Goal: Feedback & Contribution: Leave review/rating

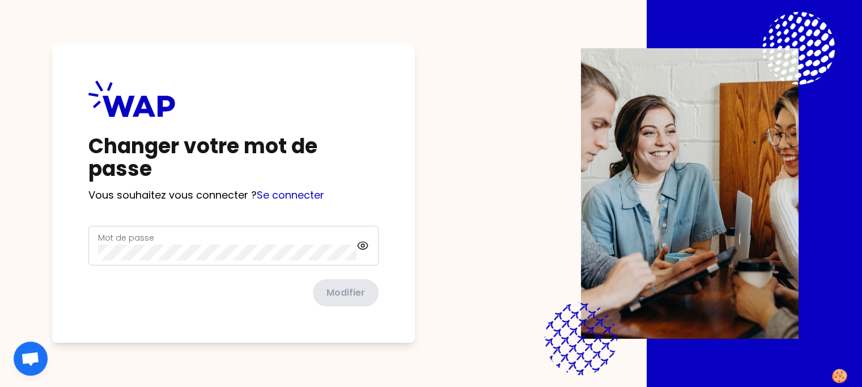
click at [128, 241] on label "Mot de passe" at bounding box center [126, 237] width 56 height 11
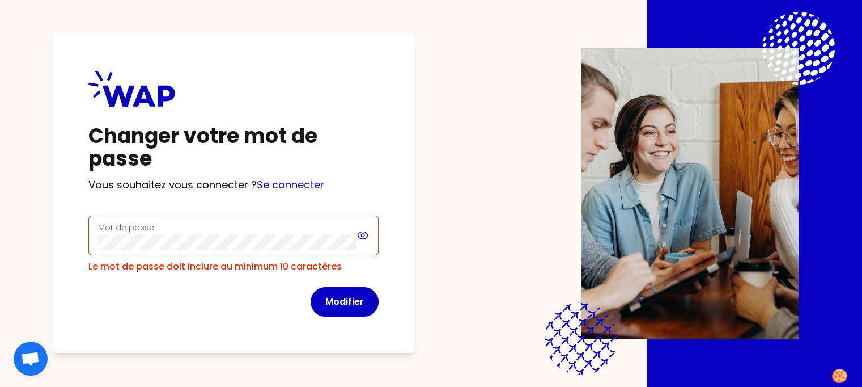
click at [379, 247] on div "Mot de passe" at bounding box center [233, 235] width 290 height 40
click at [370, 240] on icon at bounding box center [363, 235] width 13 height 14
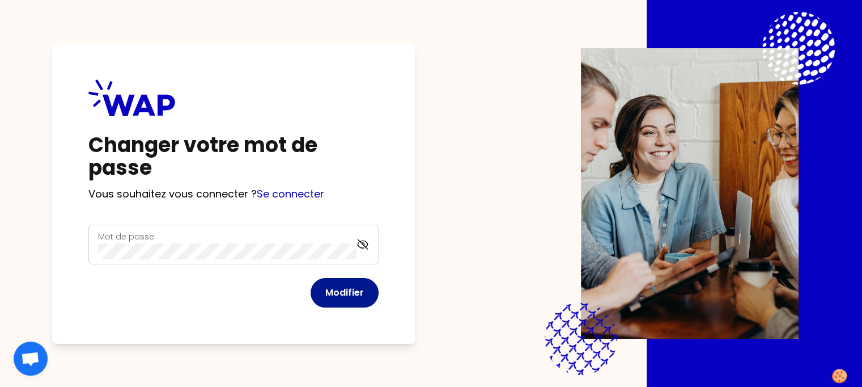
click at [372, 295] on button "Modifier" at bounding box center [345, 292] width 68 height 29
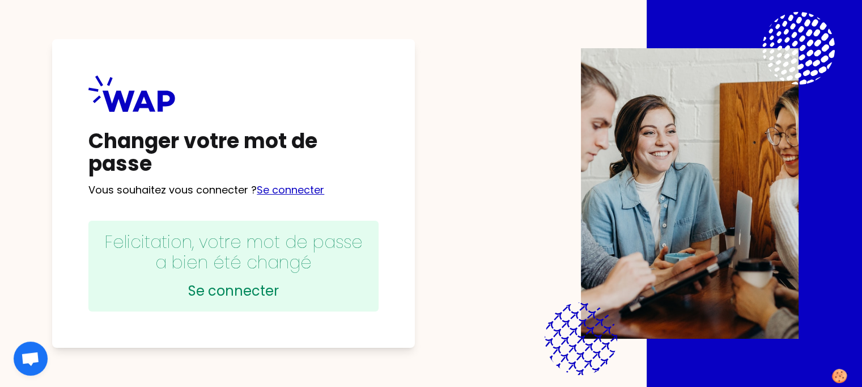
click at [302, 188] on link "Se connecter" at bounding box center [290, 190] width 67 height 14
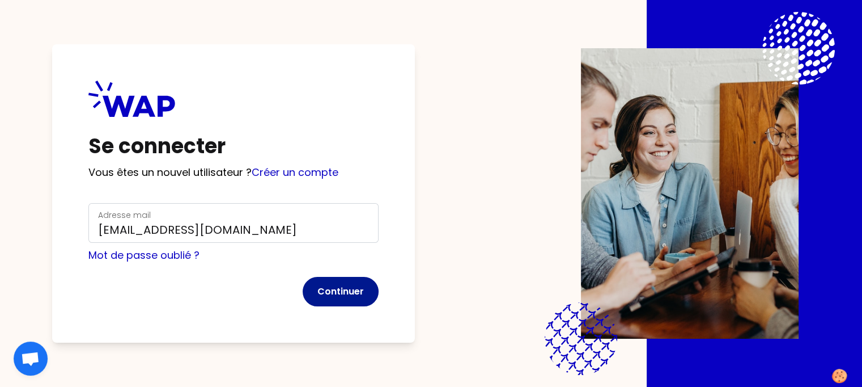
click at [354, 292] on button "Continuer" at bounding box center [341, 291] width 76 height 29
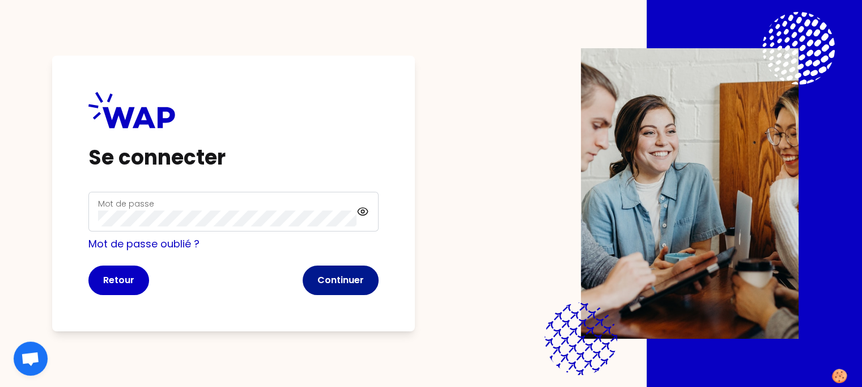
click at [370, 277] on button "Continuer" at bounding box center [341, 279] width 76 height 29
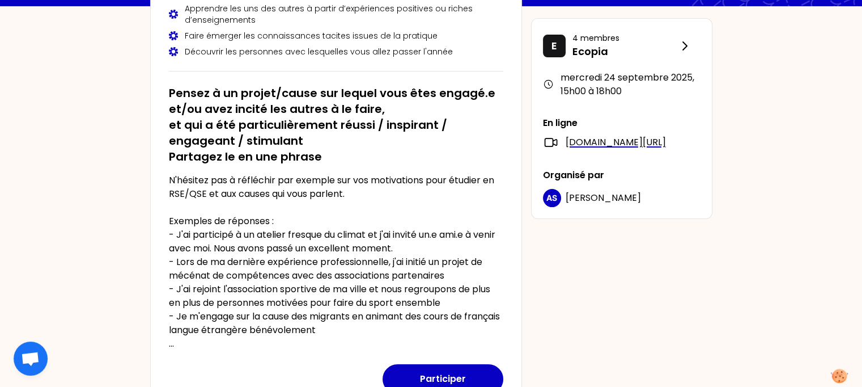
scroll to position [132, 0]
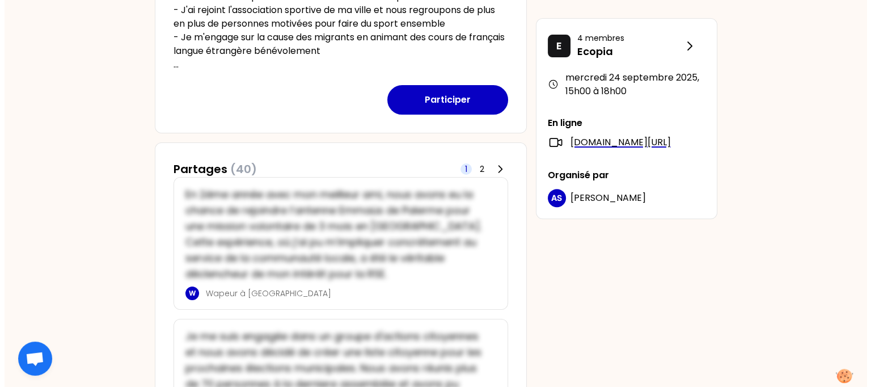
scroll to position [422, 0]
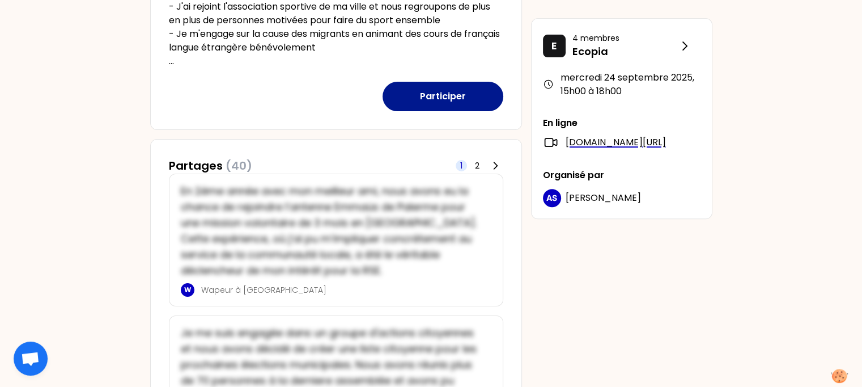
click at [440, 96] on button "Participer" at bounding box center [443, 96] width 121 height 29
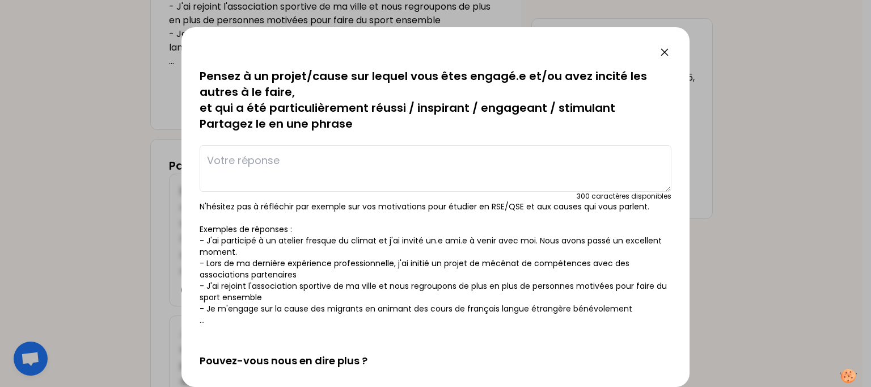
click at [433, 155] on textarea at bounding box center [436, 168] width 472 height 46
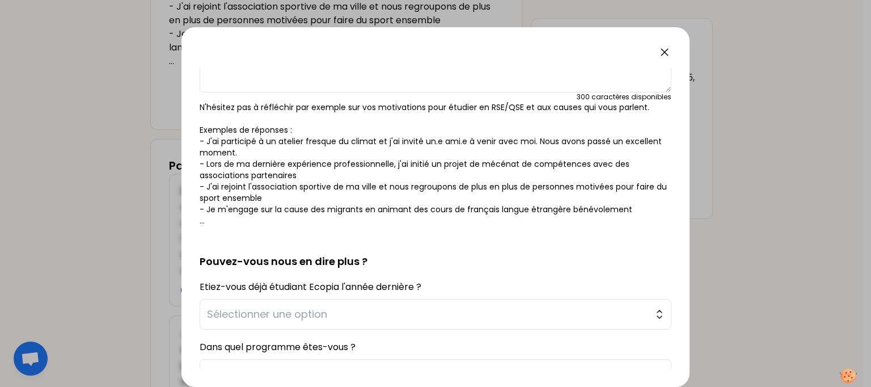
scroll to position [91, 0]
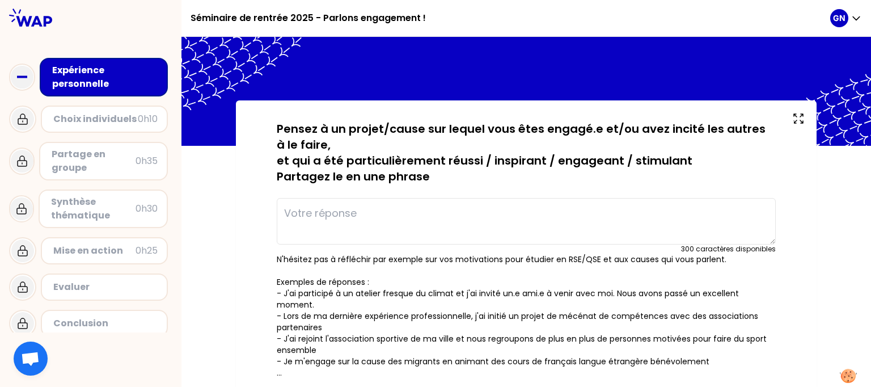
drag, startPoint x: 665, startPoint y: 159, endPoint x: 671, endPoint y: 193, distance: 34.5
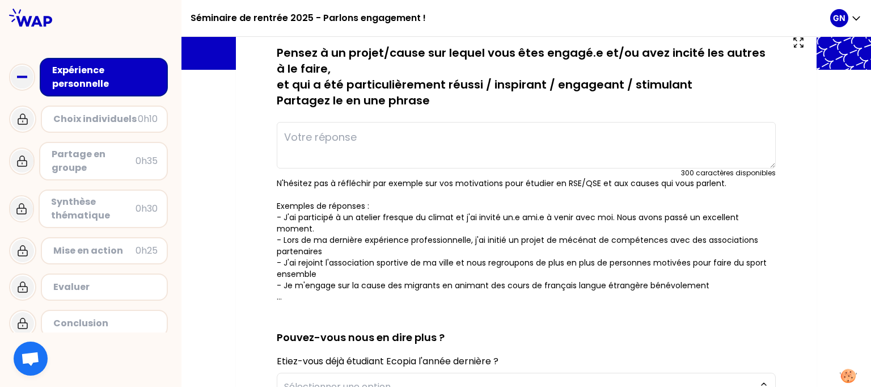
scroll to position [75, 0]
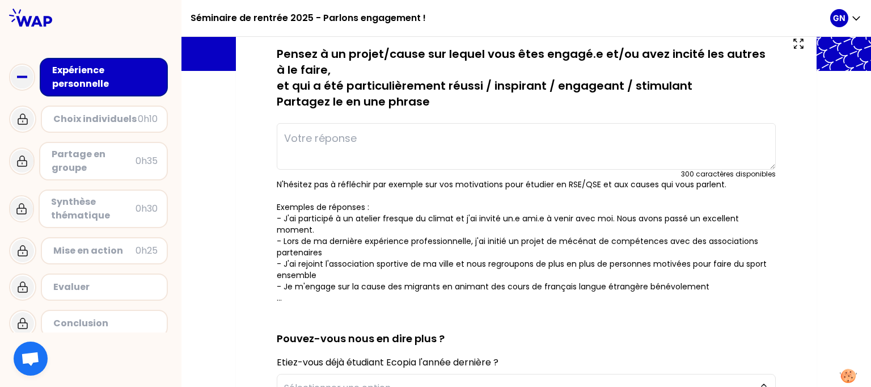
click at [546, 150] on textarea at bounding box center [526, 146] width 499 height 46
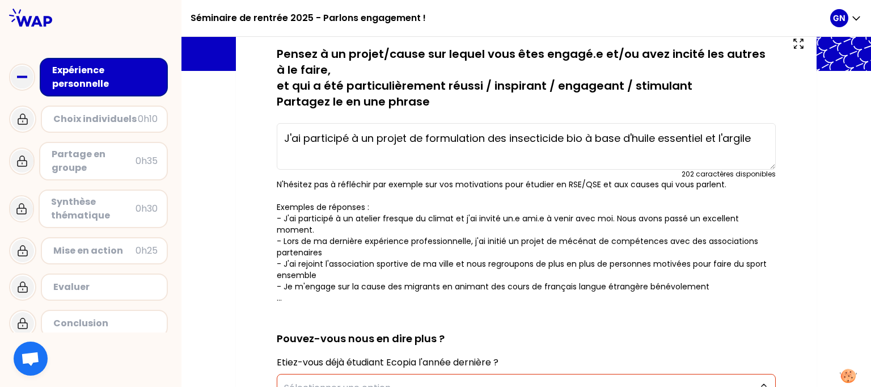
click at [840, 222] on div "sauvegardé Pensez à un projet/cause sur lequel vous êtes engagé.e et/ou avez in…" at bounding box center [525, 322] width 689 height 593
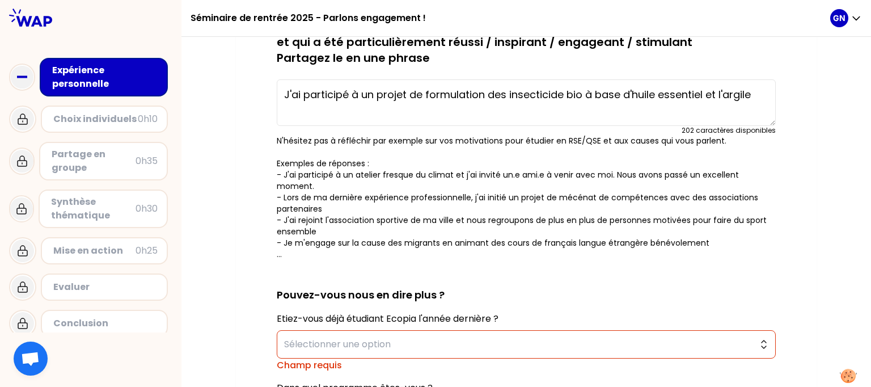
scroll to position [120, 0]
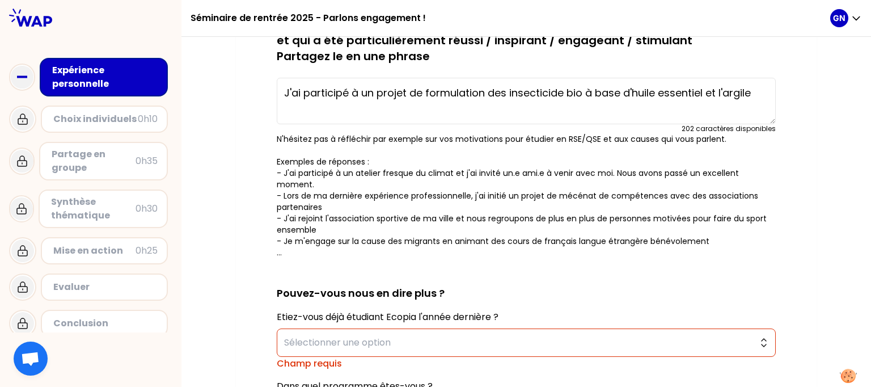
click at [404, 92] on textarea "J'ai participé à un projet de formulation des insecticide bio à base d'huile es…" at bounding box center [526, 101] width 499 height 46
click at [407, 92] on textarea "J'ai participé à un projet de formulation des insecticide bio à base d'huile es…" at bounding box center [526, 101] width 499 height 46
click at [823, 234] on div "sauvegardé Pensez à un projet/cause sur lequel vous êtes engagé.e et/ou avez in…" at bounding box center [525, 276] width 689 height 593
click at [336, 93] on textarea "J'ai travail sur un projet de formulation des insecticide bio à base d'huile es…" at bounding box center [526, 101] width 499 height 46
type textarea "J'ai participé sur un projet de formulation des insecticide bio à base d'huile …"
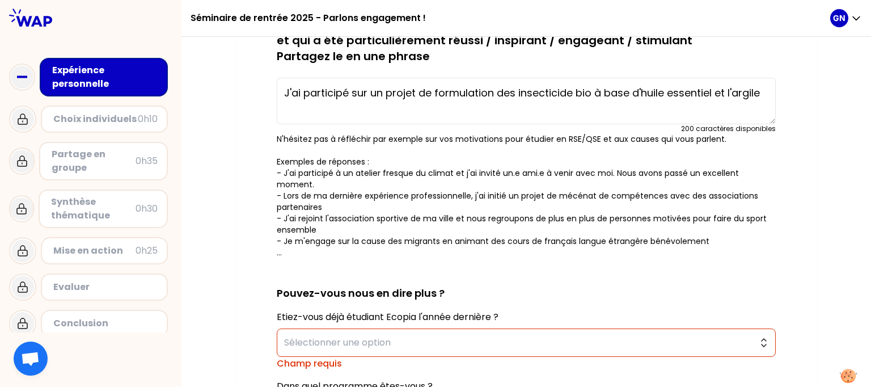
click at [659, 280] on h2 "Pouvez-vous nous en dire plus ?" at bounding box center [526, 284] width 499 height 34
click at [762, 328] on button "Sélectionner une option" at bounding box center [526, 342] width 499 height 28
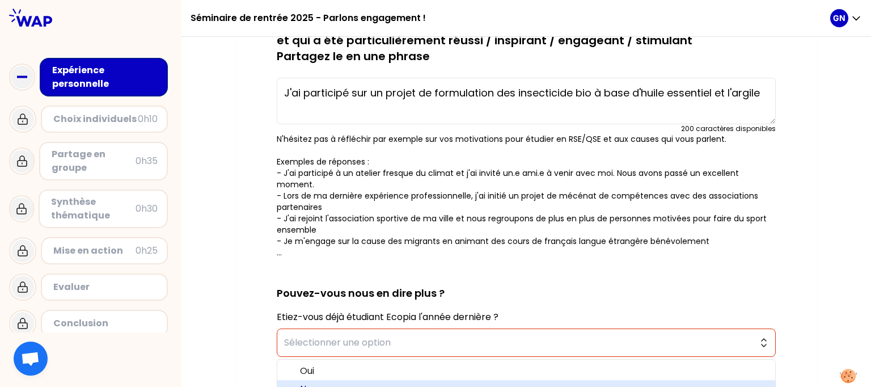
click at [737, 382] on span "Non" at bounding box center [533, 389] width 466 height 14
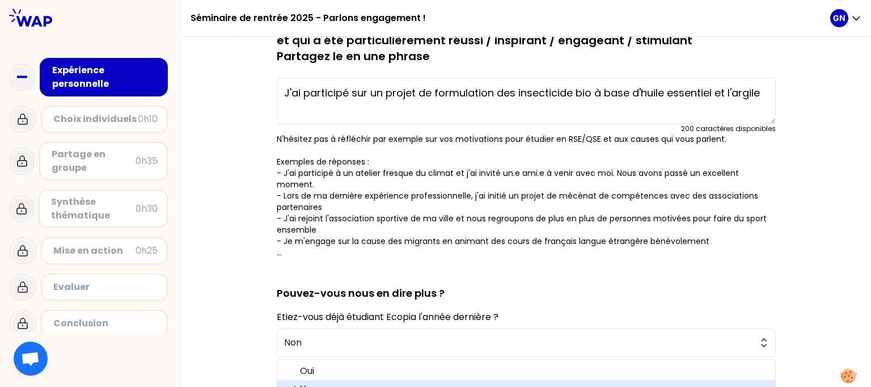
click at [834, 289] on div "sauvegardé Pensez à un projet/cause sur lequel vous êtes engagé.e et/ou avez in…" at bounding box center [525, 269] width 689 height 579
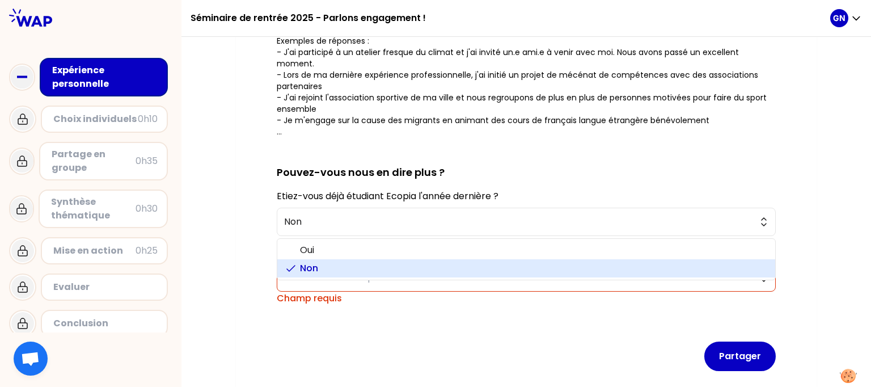
scroll to position [281, 0]
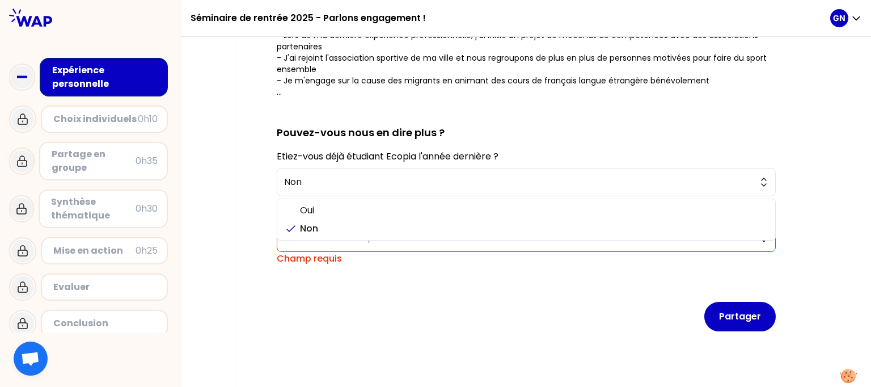
click at [642, 316] on div "Partager" at bounding box center [526, 307] width 499 height 66
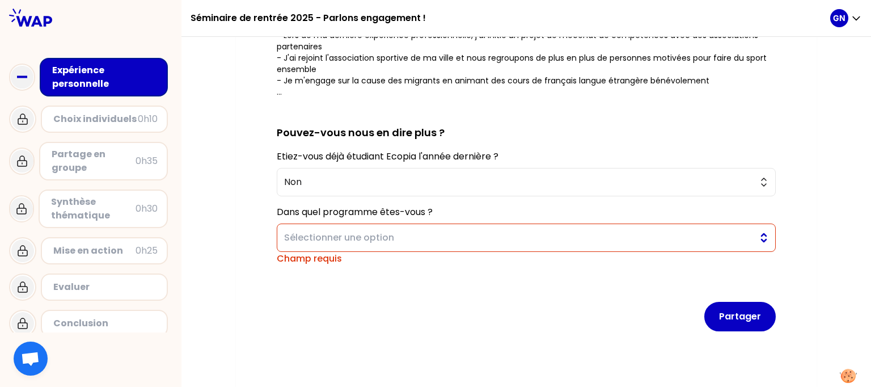
click at [765, 227] on button "Sélectionner une option" at bounding box center [526, 237] width 499 height 28
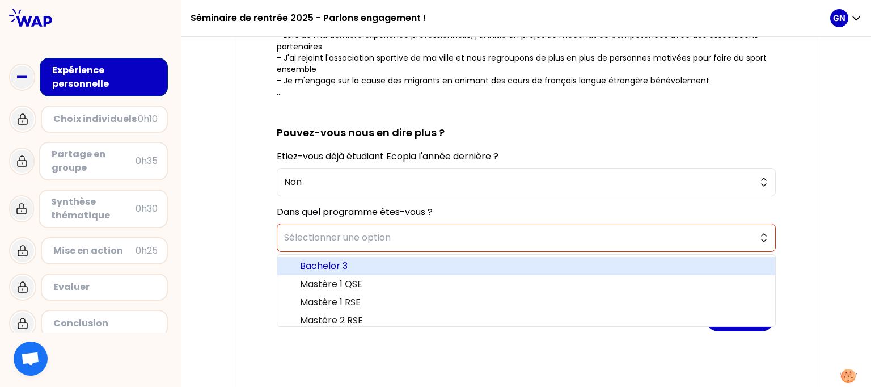
click at [421, 259] on span "Bachelor 3" at bounding box center [533, 266] width 466 height 14
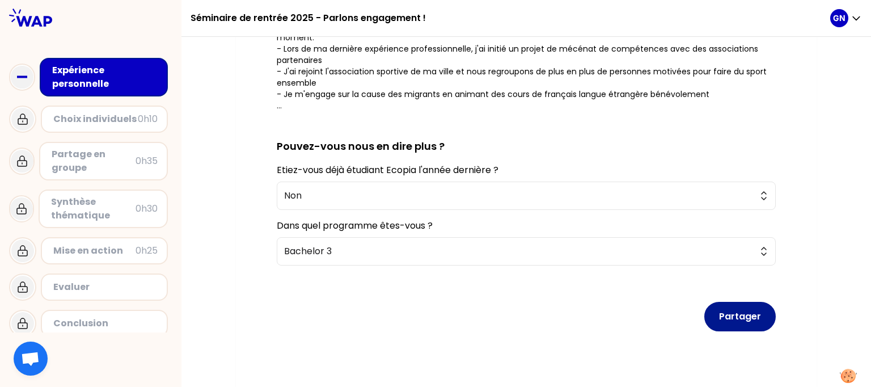
click at [743, 302] on button "Partager" at bounding box center [739, 316] width 71 height 29
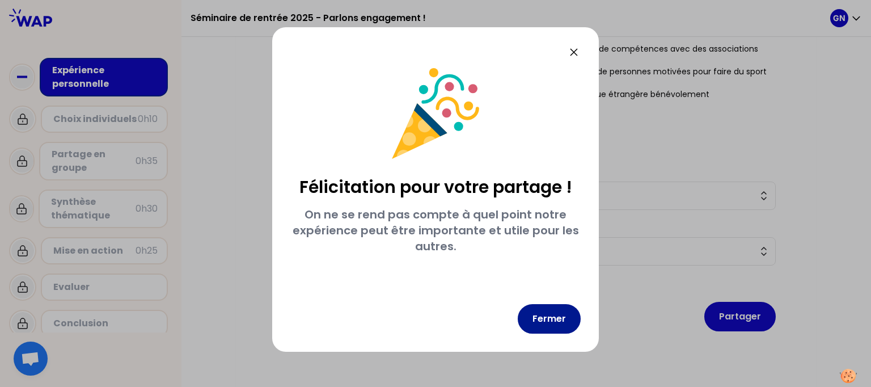
click at [558, 316] on button "Fermer" at bounding box center [549, 318] width 63 height 29
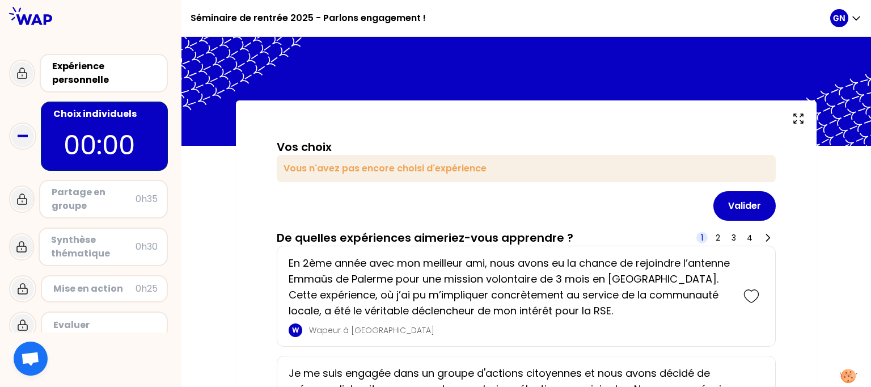
click at [866, 88] on div "Vos choix Vous n'avez pas encore choisi d'expérience Valider De quelles expérie…" at bounding box center [525, 212] width 689 height 350
click at [679, 166] on div "Vous n'avez pas encore choisi d'expérience" at bounding box center [526, 168] width 499 height 27
click at [456, 159] on div "Vous n'avez pas encore choisi d'expérience" at bounding box center [526, 168] width 499 height 27
click at [363, 176] on div "Vous n'avez pas encore choisi d'expérience" at bounding box center [526, 168] width 499 height 27
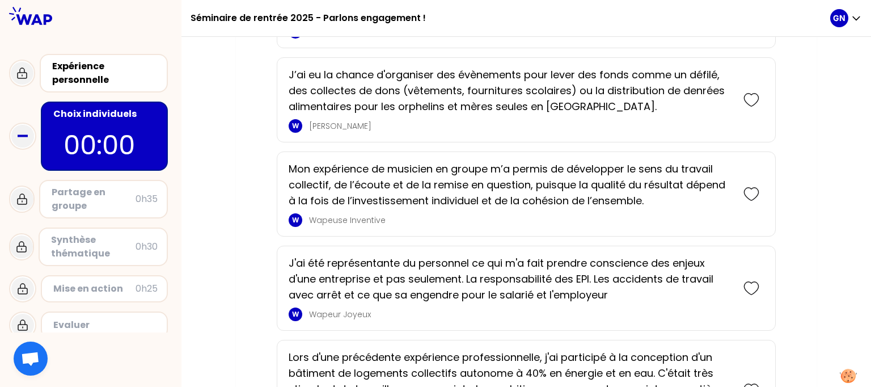
scroll to position [567, 0]
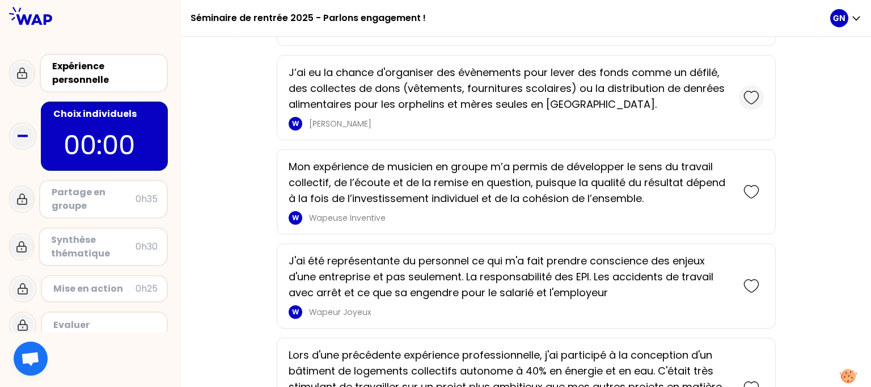
click at [749, 101] on icon at bounding box center [751, 98] width 16 height 16
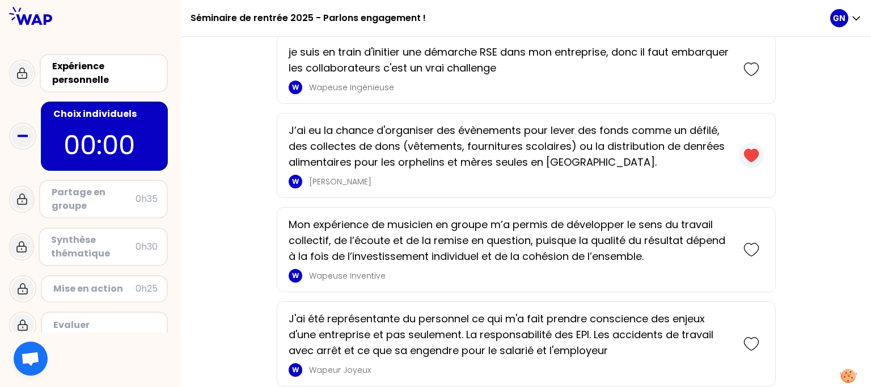
scroll to position [640, 0]
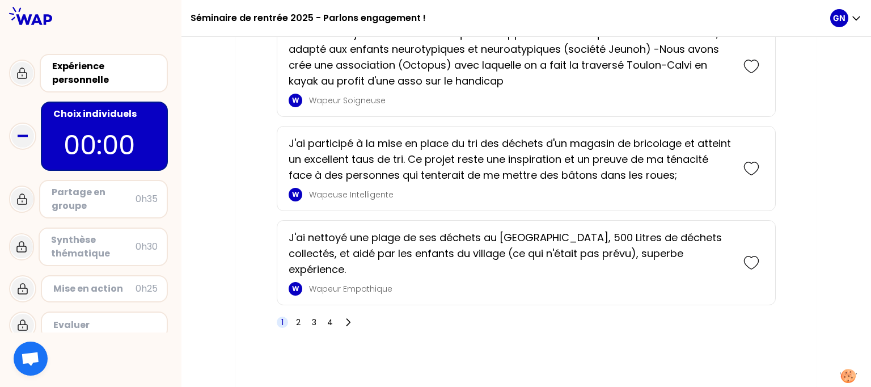
scroll to position [1900, 0]
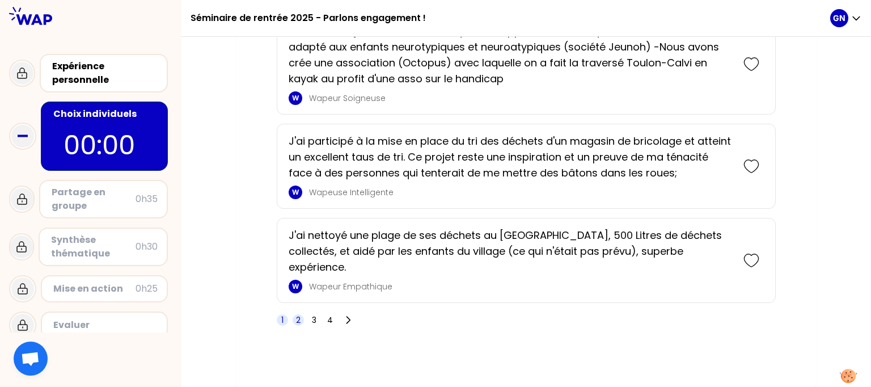
click at [301, 319] on span "2" at bounding box center [297, 319] width 11 height 11
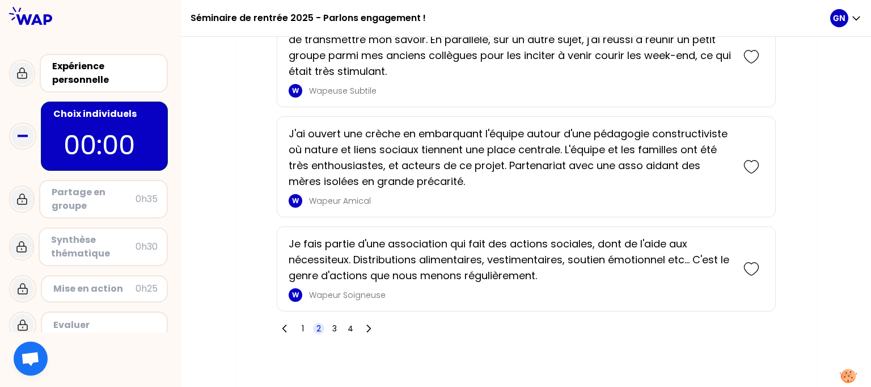
scroll to position [1838, 0]
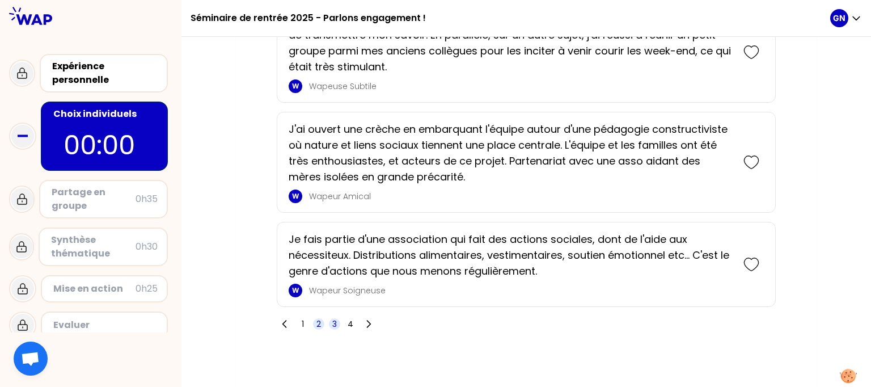
click at [334, 319] on span "3" at bounding box center [334, 323] width 5 height 11
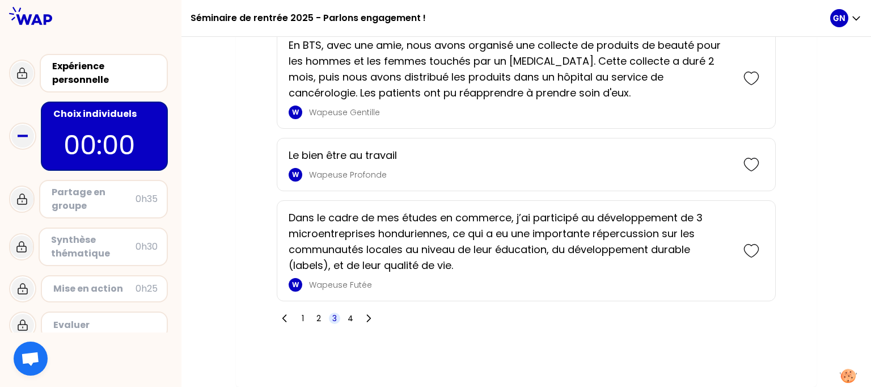
scroll to position [1854, 0]
click at [351, 320] on span "4" at bounding box center [350, 317] width 6 height 11
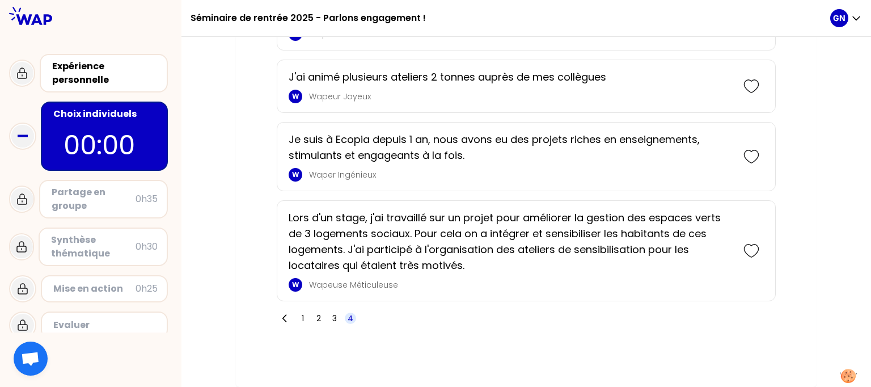
scroll to position [1745, 0]
click at [333, 318] on span "3" at bounding box center [334, 317] width 5 height 11
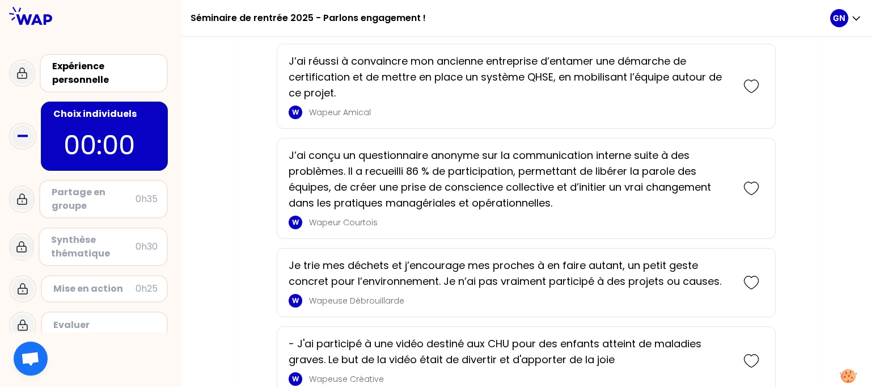
scroll to position [486, 0]
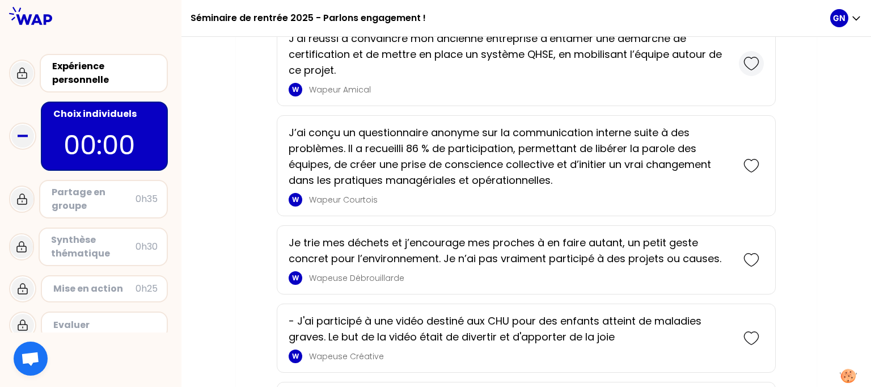
click at [757, 71] on icon at bounding box center [751, 64] width 16 height 16
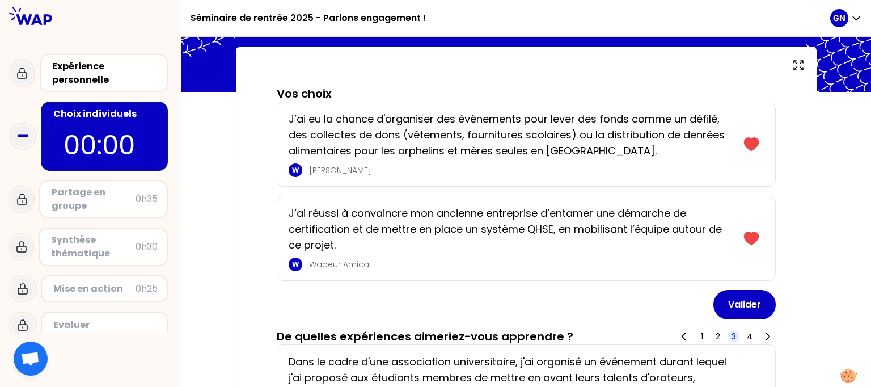
scroll to position [0, 0]
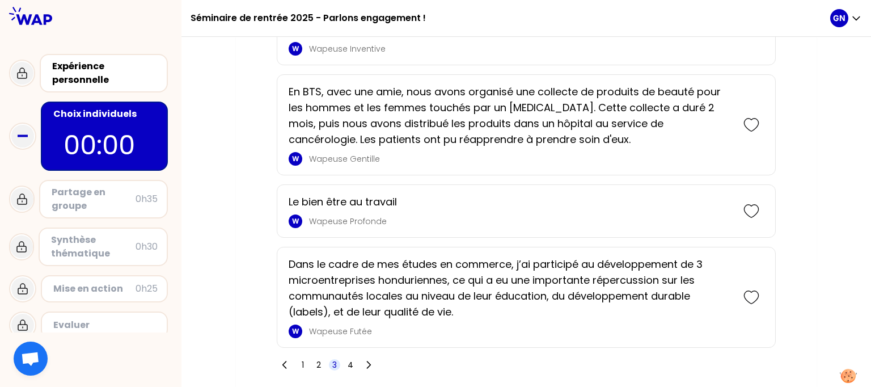
scroll to position [1964, 0]
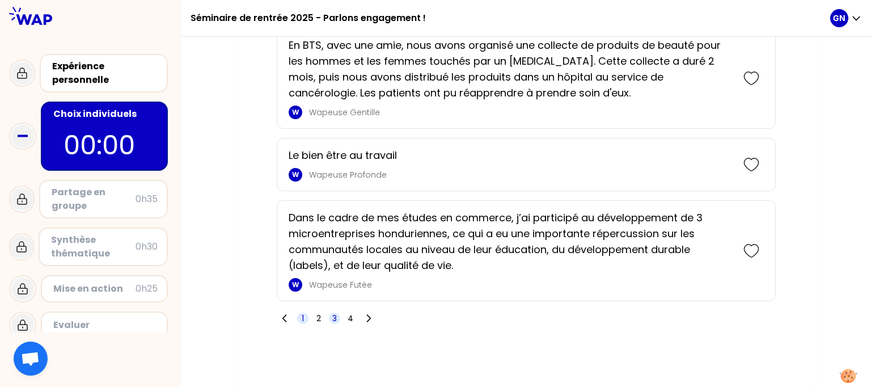
click at [307, 319] on span "1" at bounding box center [302, 317] width 11 height 11
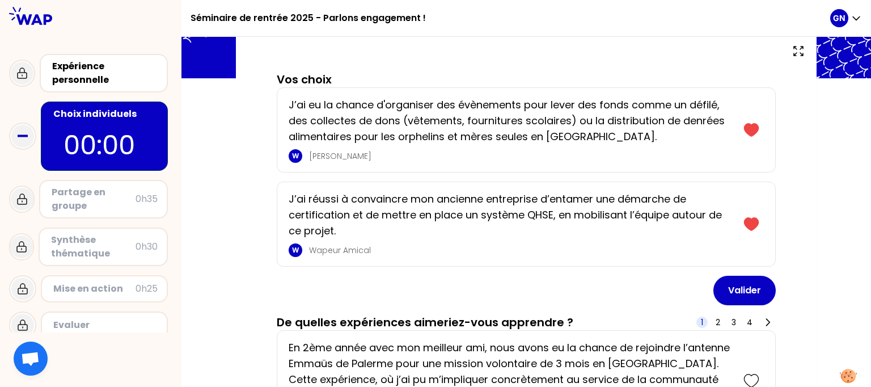
scroll to position [66, 0]
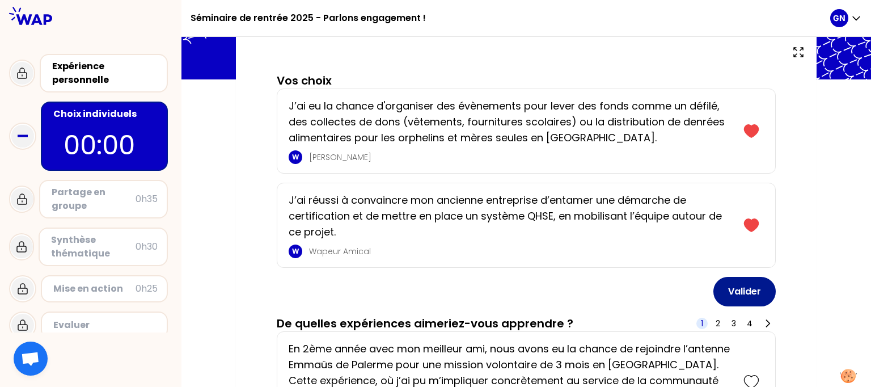
click at [737, 306] on button "Valider" at bounding box center [744, 291] width 62 height 29
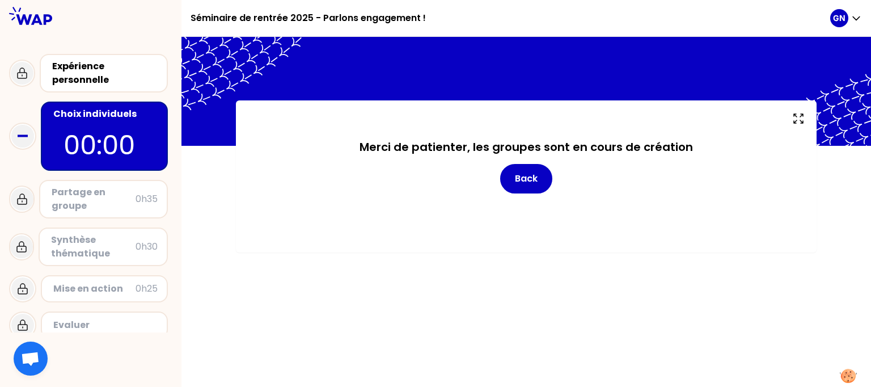
scroll to position [0, 0]
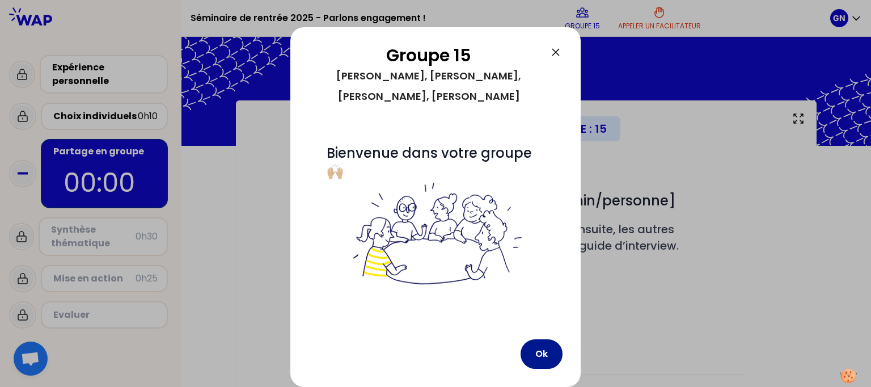
click at [545, 354] on button "Ok" at bounding box center [541, 353] width 42 height 29
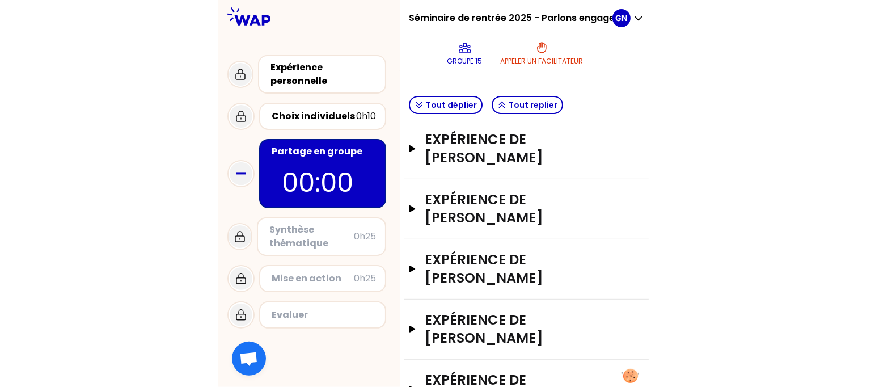
scroll to position [36, 0]
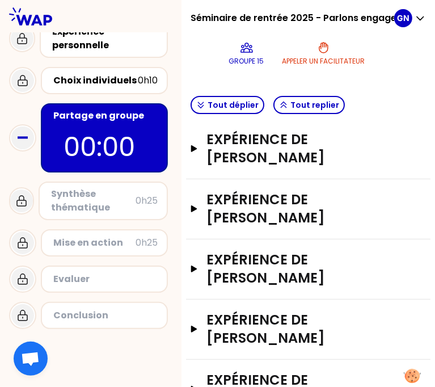
click at [34, 359] on span "Ouvrir le chat" at bounding box center [30, 359] width 19 height 16
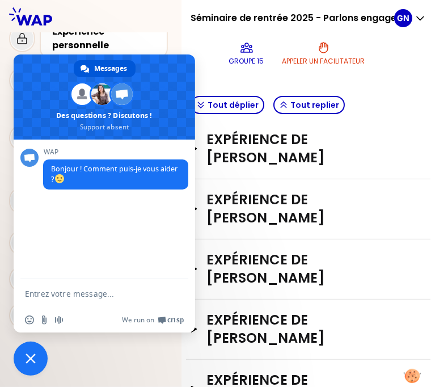
click at [27, 359] on span "Fermer le chat" at bounding box center [31, 358] width 10 height 10
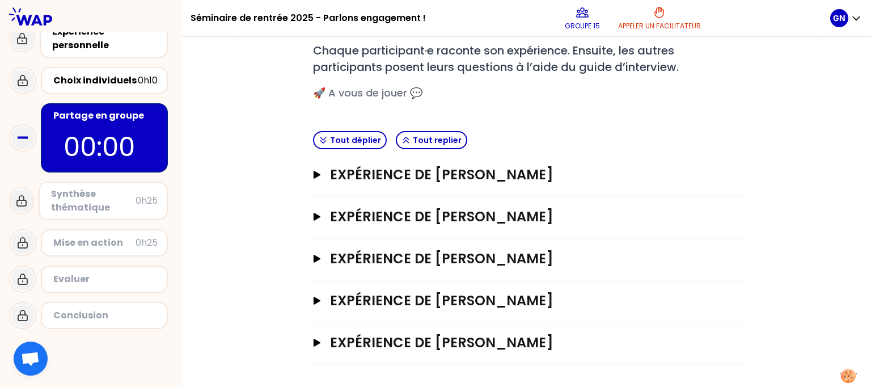
scroll to position [176, 0]
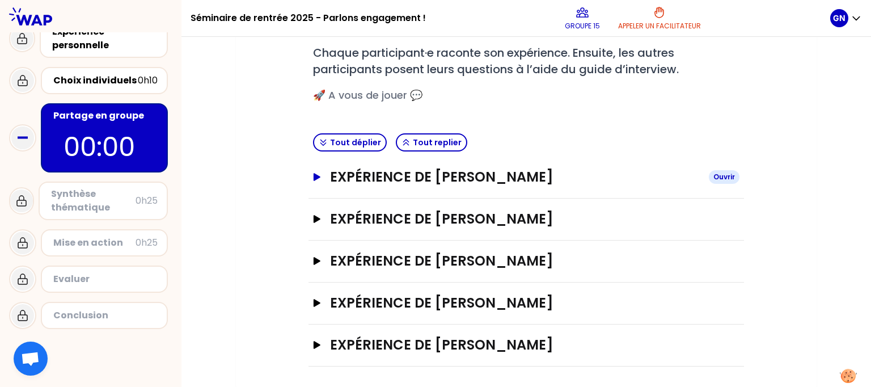
click at [724, 177] on div "Ouvrir" at bounding box center [724, 177] width 31 height 14
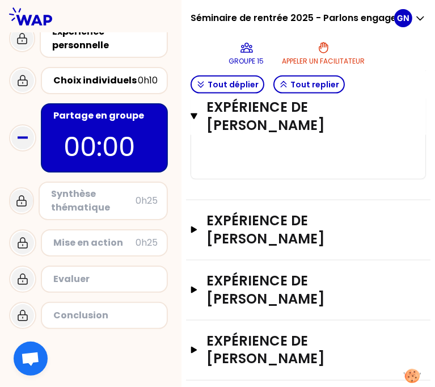
scroll to position [798, 0]
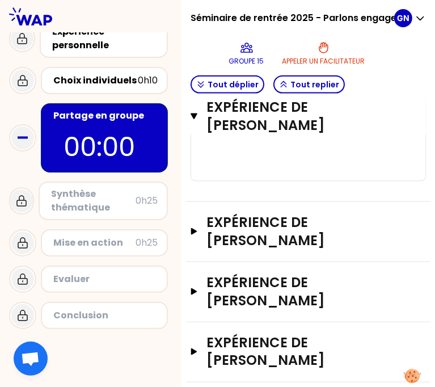
drag, startPoint x: 426, startPoint y: 313, endPoint x: 422, endPoint y: 341, distance: 28.6
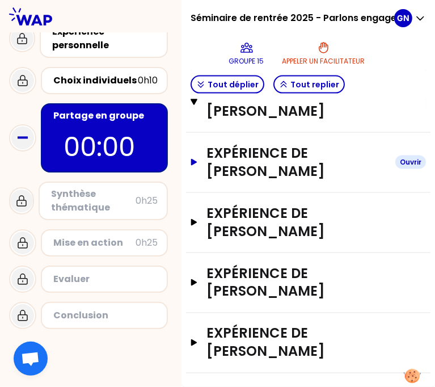
click at [398, 169] on div "Ouvrir" at bounding box center [410, 162] width 31 height 14
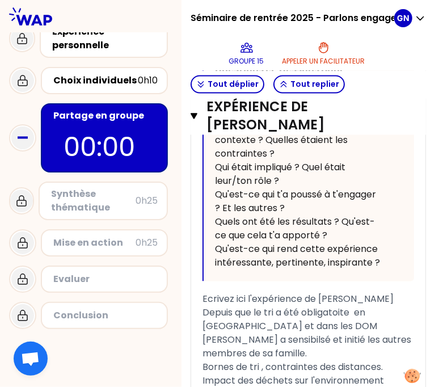
scroll to position [1093, 0]
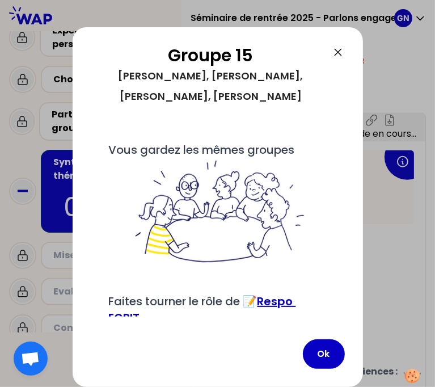
scroll to position [737, 0]
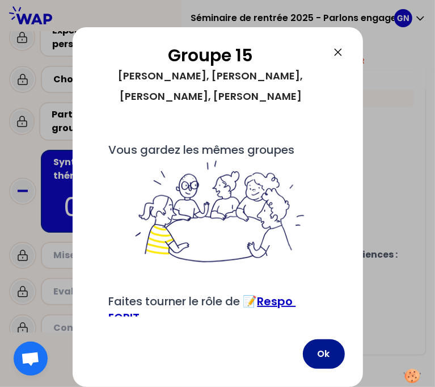
click at [323, 355] on button "Ok" at bounding box center [324, 353] width 42 height 29
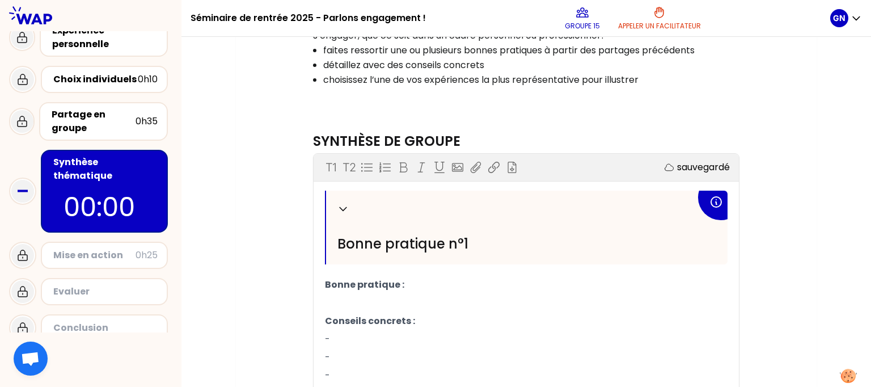
scroll to position [236, 0]
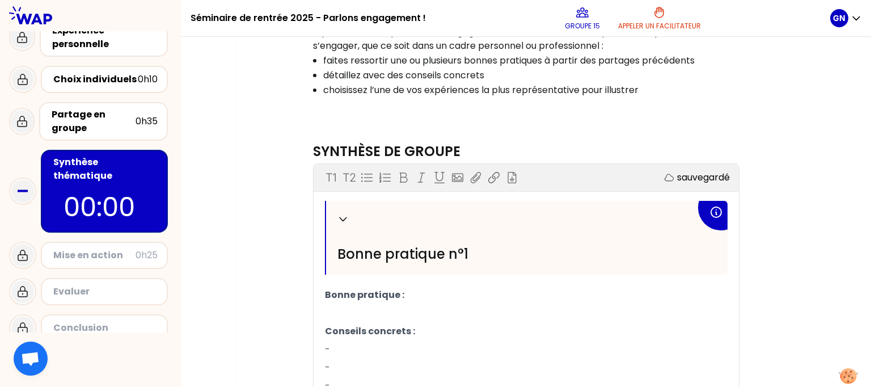
click at [863, 379] on button at bounding box center [847, 376] width 33 height 31
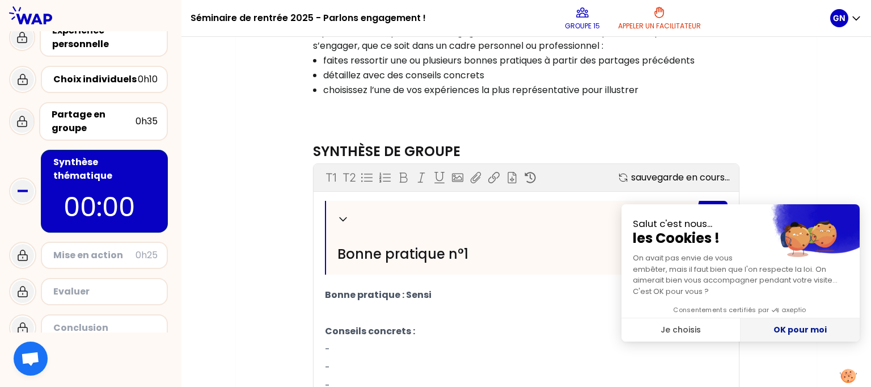
click at [784, 328] on button "OK pour moi" at bounding box center [799, 330] width 119 height 24
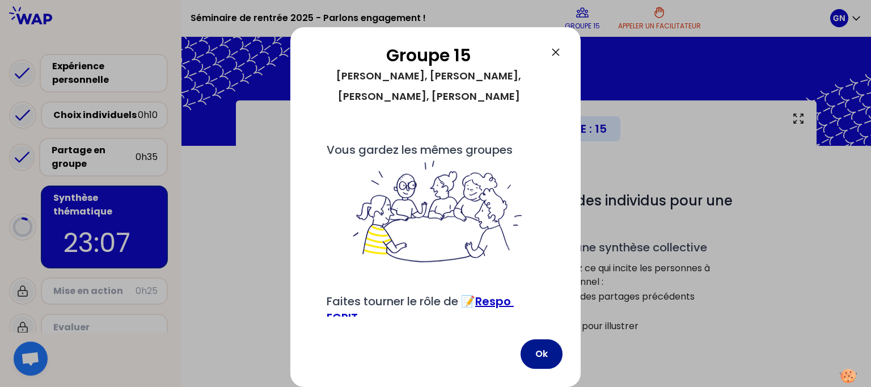
click at [536, 353] on button "Ok" at bounding box center [541, 353] width 42 height 29
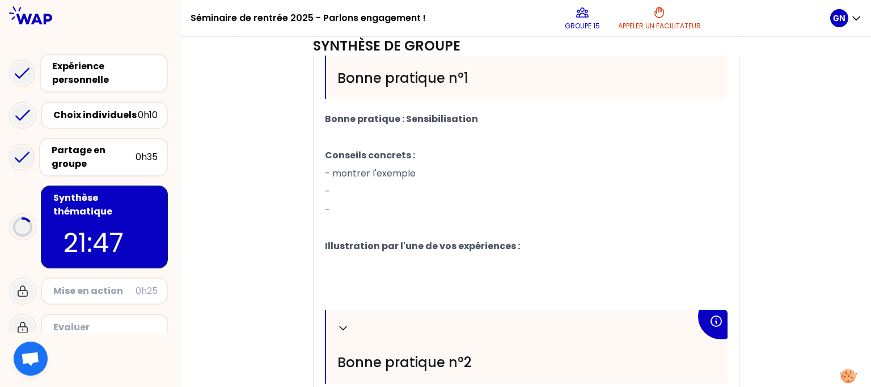
scroll to position [413, 0]
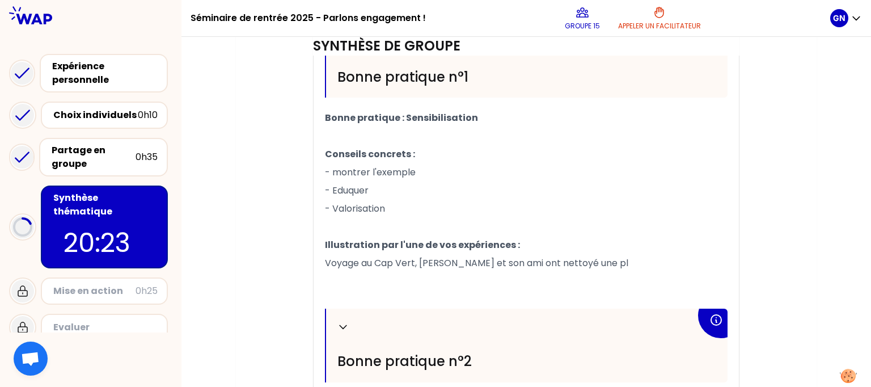
click at [398, 214] on p "- Valorisation" at bounding box center [526, 209] width 402 height 18
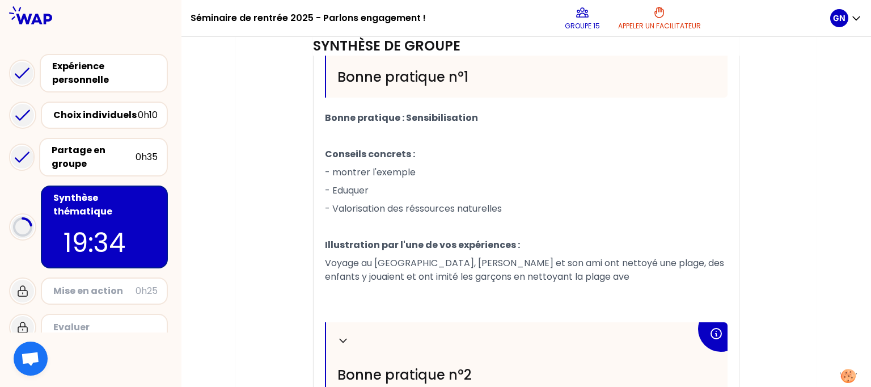
click at [416, 207] on span "- Valorisation des réssources naturelles" at bounding box center [413, 208] width 177 height 13
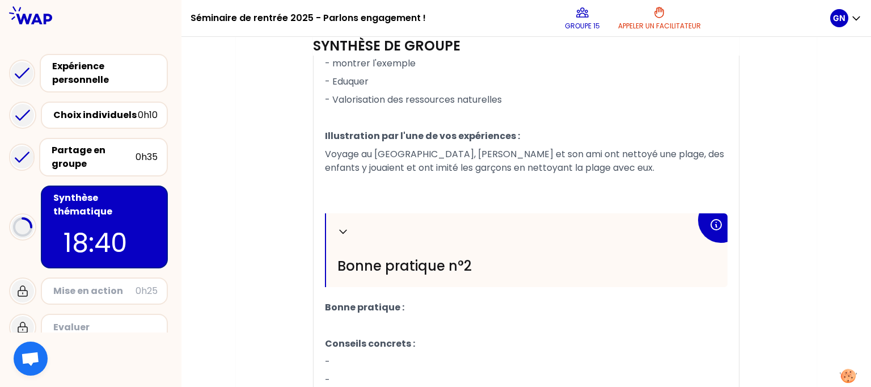
scroll to position [517, 0]
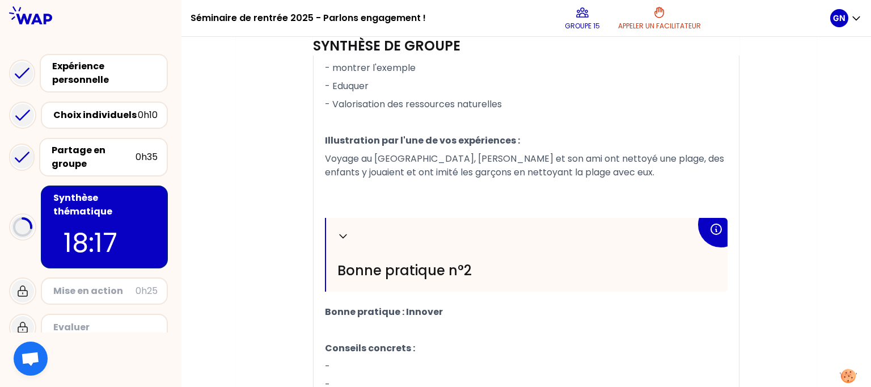
drag, startPoint x: 519, startPoint y: 105, endPoint x: 408, endPoint y: 117, distance: 111.7
click at [408, 117] on div "Replier Bonne pratique n°1 Bonne pratique : Sensibilisation ﻿ Conseils concrets…" at bounding box center [526, 229] width 402 height 619
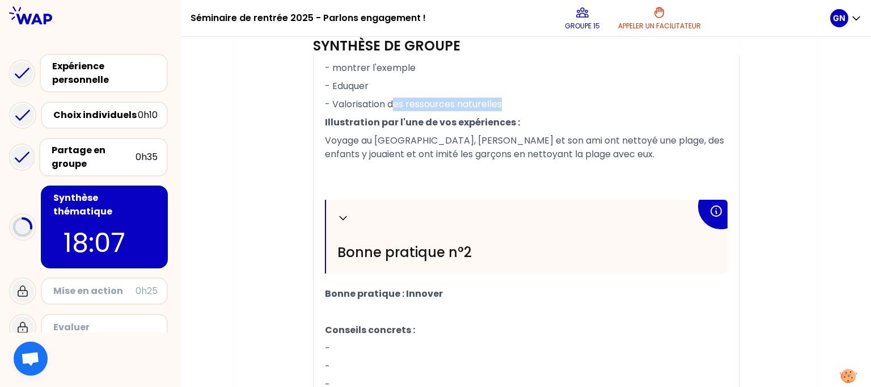
drag, startPoint x: 392, startPoint y: 102, endPoint x: 506, endPoint y: 105, distance: 113.4
click at [506, 105] on p "- Valorisation des ressources naturelles" at bounding box center [526, 104] width 402 height 18
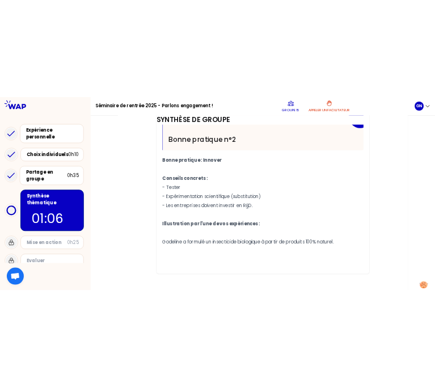
scroll to position [692, 0]
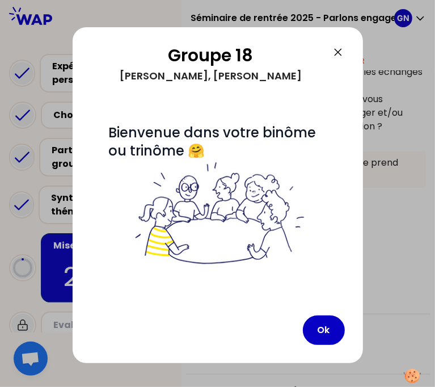
scroll to position [263, 0]
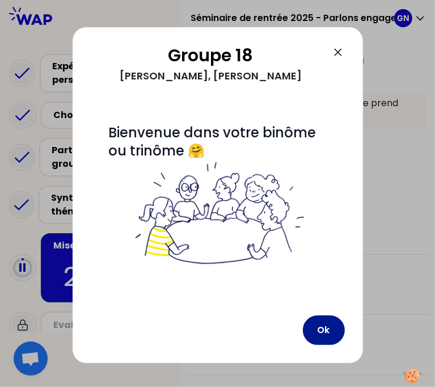
click at [324, 328] on button "Ok" at bounding box center [324, 329] width 42 height 29
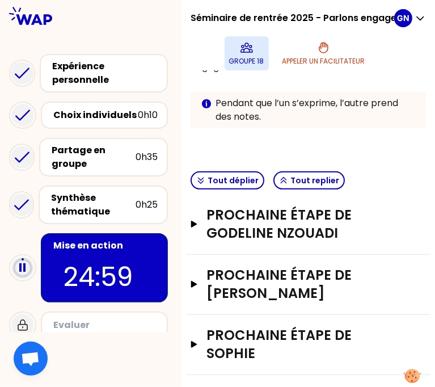
click at [253, 53] on icon at bounding box center [247, 48] width 14 height 14
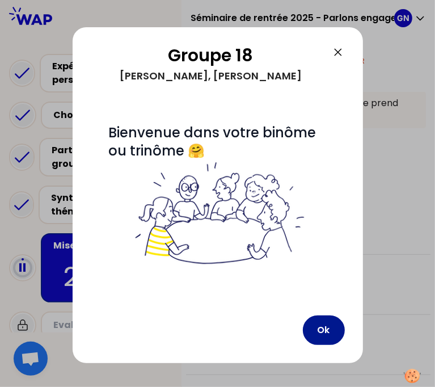
click at [327, 329] on button "Ok" at bounding box center [324, 329] width 42 height 29
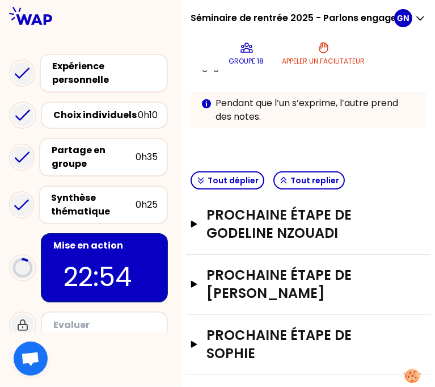
click at [386, 151] on div "Objectifs # Vous avez sans doute été inspiré.e par les expériences de vos pairs…" at bounding box center [308, 5] width 244 height 323
click at [401, 220] on div "Ouvrir" at bounding box center [410, 224] width 31 height 14
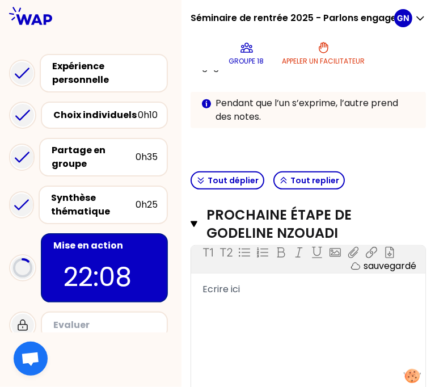
click at [229, 287] on span "Ecrire ici" at bounding box center [220, 288] width 37 height 13
click at [211, 287] on span "Ecrire ici" at bounding box center [220, 288] width 37 height 13
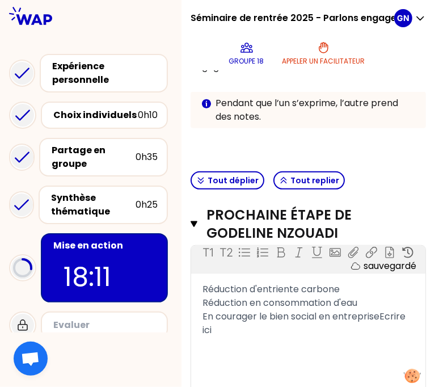
click at [284, 329] on span "En courager le bien social en entrepriseEcrire ici" at bounding box center [304, 323] width 205 height 27
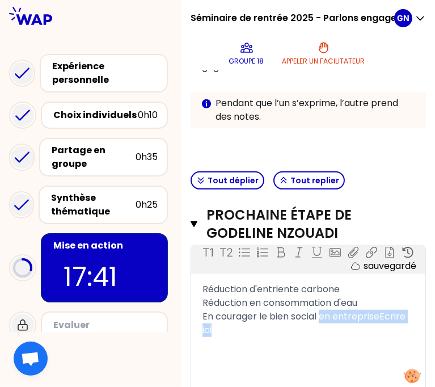
drag, startPoint x: 329, startPoint y: 316, endPoint x: 344, endPoint y: 346, distance: 33.5
click at [344, 337] on div "Réduction d'entriente carbone Réduction en consommation d'eau En courager le bi…" at bounding box center [307, 309] width 211 height 54
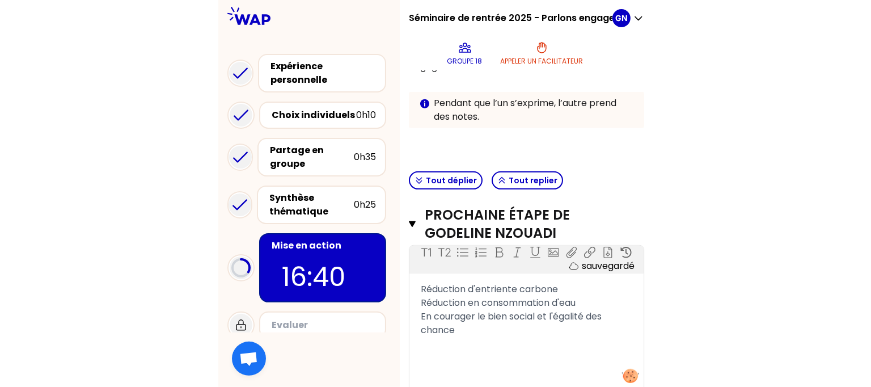
scroll to position [446, 0]
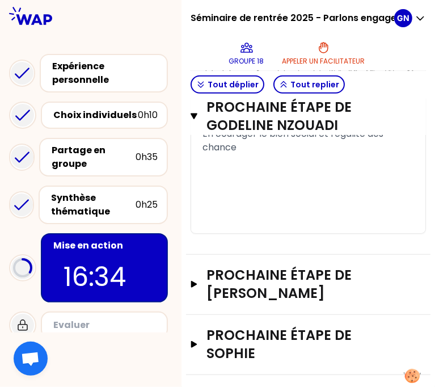
click at [383, 171] on div "T1 T2 Exporter sauvegardé Réduction d'entriente carbone Réduction en consommati…" at bounding box center [308, 148] width 234 height 170
click at [425, 193] on div "Mon numéro de groupe : 18 Objectifs # Vous avez sans doute été inspiré.e par le…" at bounding box center [307, 6] width 253 height 763
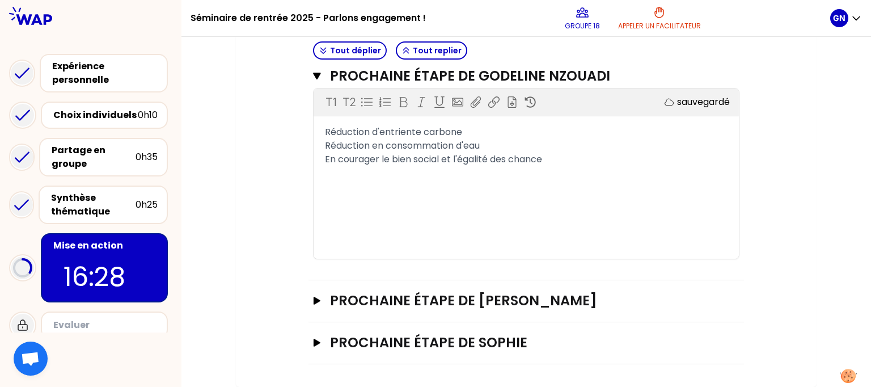
scroll to position [344, 0]
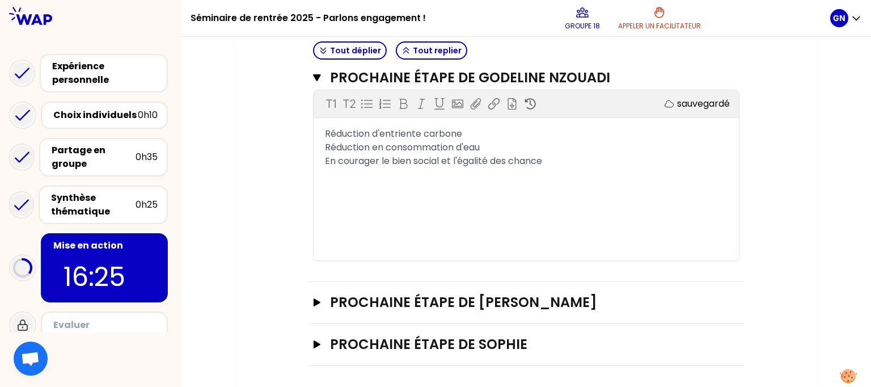
click at [288, 213] on div "Objectifs # Vous avez sans doute été inspiré.e par les expériences de vos pairs…" at bounding box center [525, 83] width 535 height 563
click at [317, 78] on icon "button" at bounding box center [316, 77] width 7 height 7
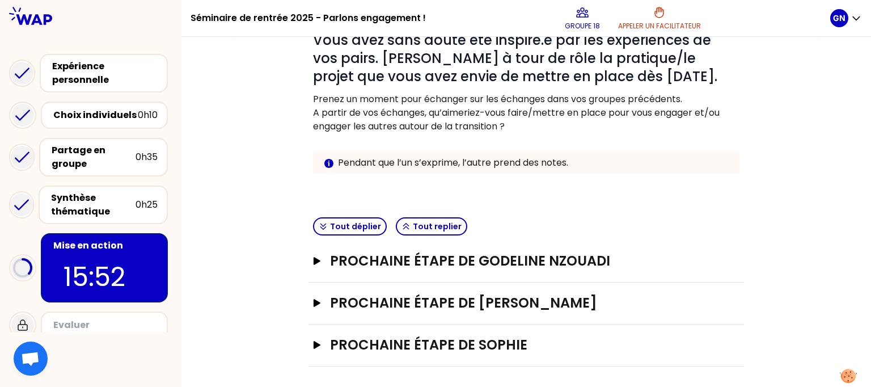
scroll to position [161, 0]
click at [726, 255] on div "Ouvrir" at bounding box center [724, 260] width 31 height 14
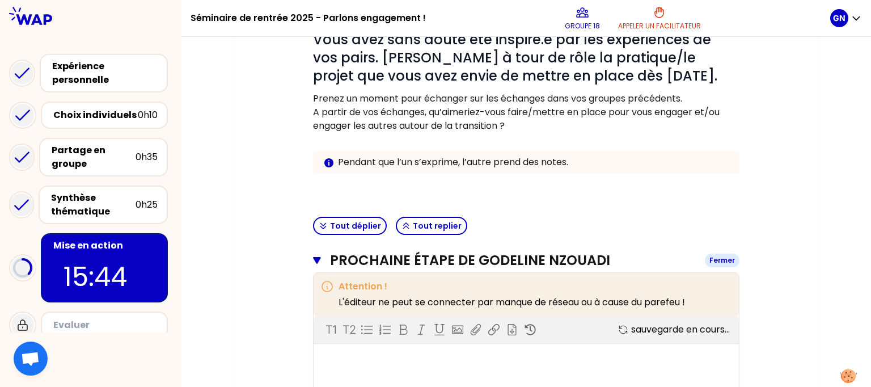
click at [726, 255] on div "Fermer" at bounding box center [722, 260] width 35 height 14
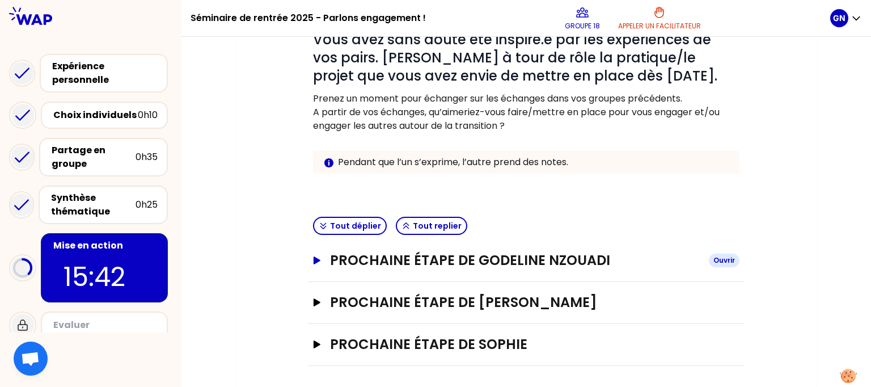
click at [726, 260] on div "Ouvrir" at bounding box center [724, 260] width 31 height 14
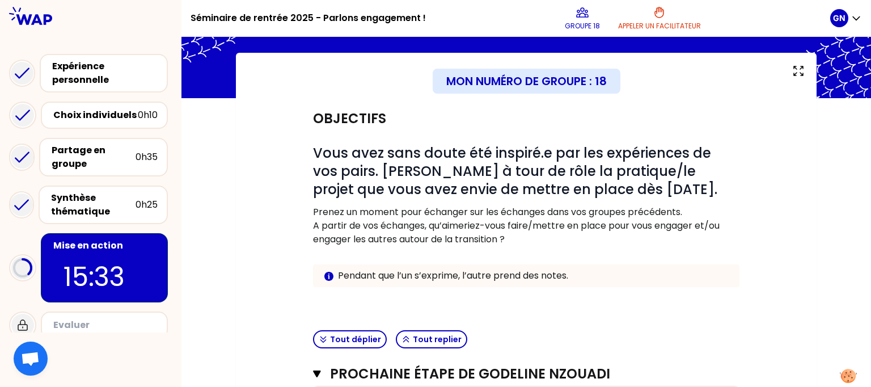
scroll to position [25, 0]
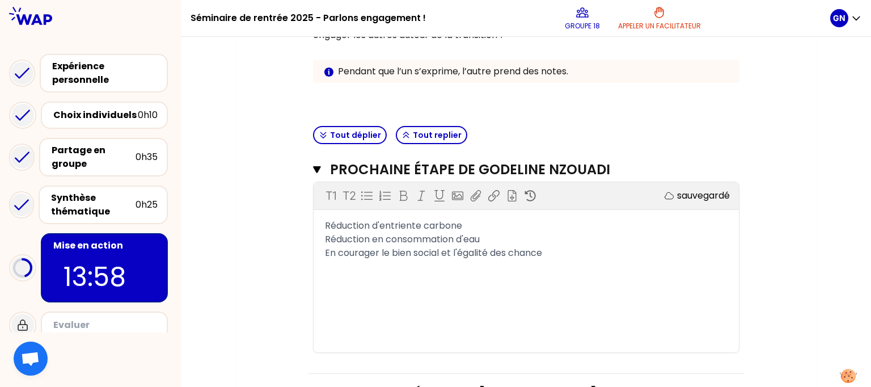
scroll to position [274, 0]
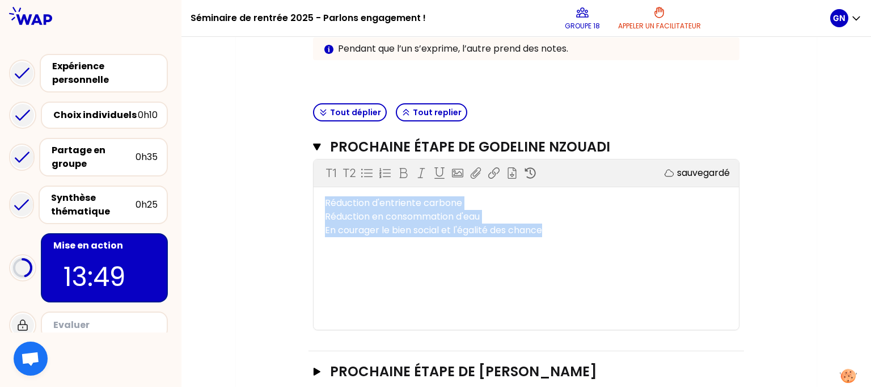
drag, startPoint x: 548, startPoint y: 230, endPoint x: 323, endPoint y: 205, distance: 227.0
click at [323, 205] on div "Réduction d'entriente carbone Réduction en consommation d'eau En courager le bi…" at bounding box center [525, 216] width 425 height 41
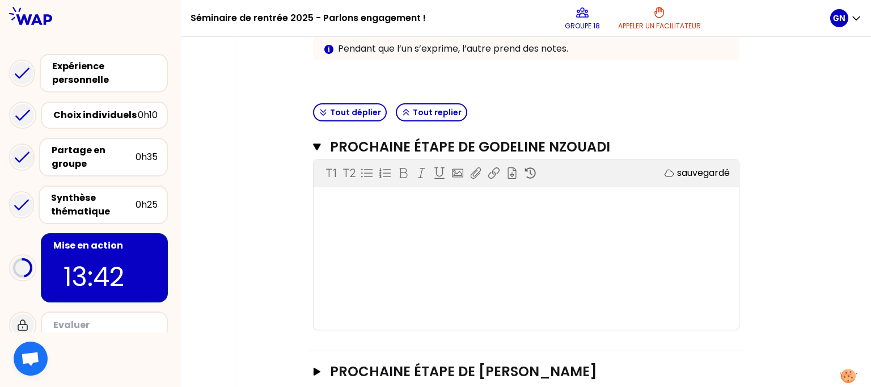
click at [699, 105] on div "Tout déplier Tout replier" at bounding box center [525, 113] width 435 height 28
click at [320, 143] on icon "button" at bounding box center [316, 146] width 7 height 7
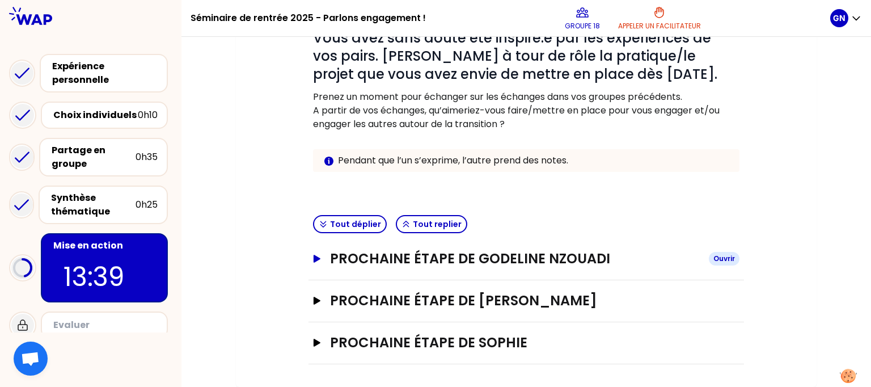
scroll to position [161, 0]
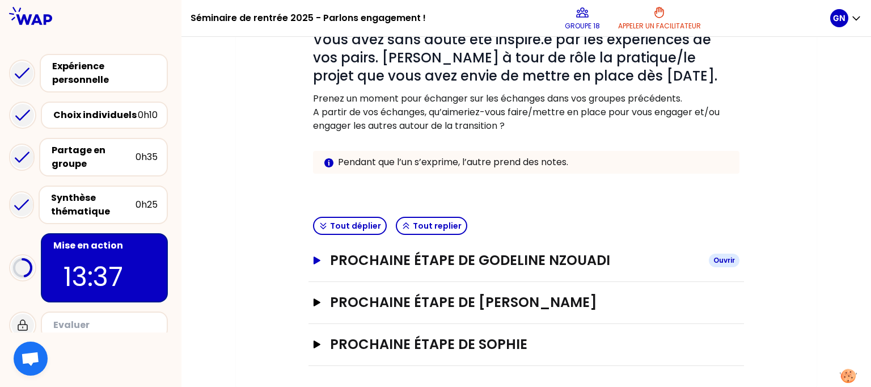
click at [315, 261] on icon "button" at bounding box center [316, 260] width 7 height 8
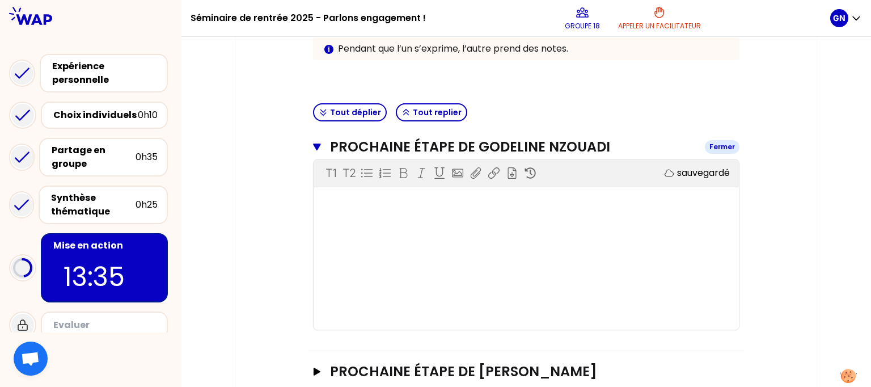
click at [317, 148] on icon "button" at bounding box center [316, 146] width 7 height 7
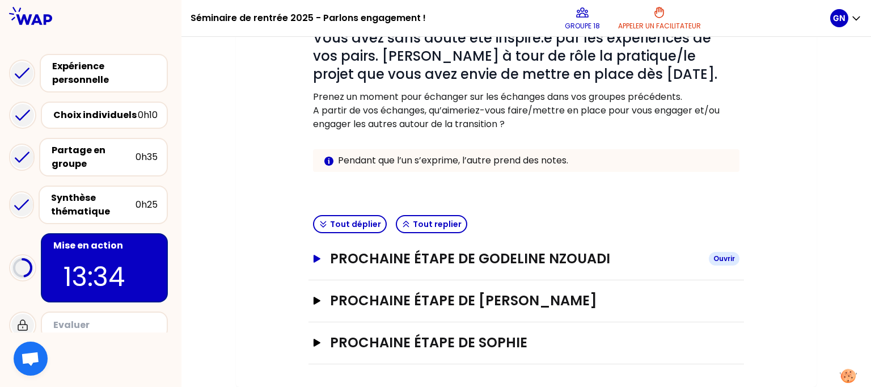
scroll to position [161, 0]
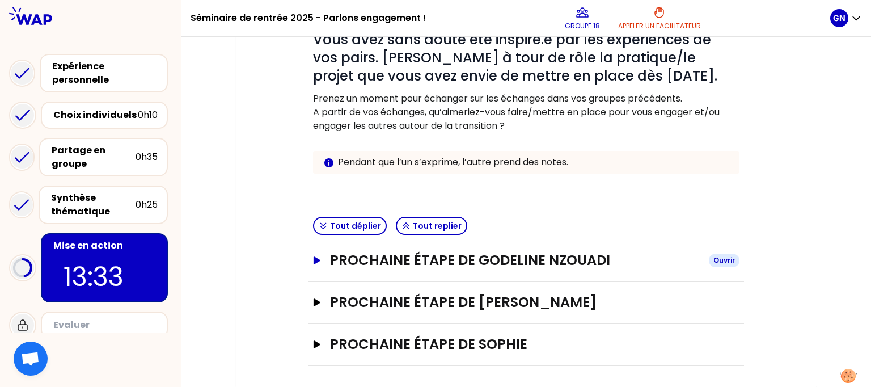
click at [315, 257] on icon "button" at bounding box center [316, 260] width 7 height 8
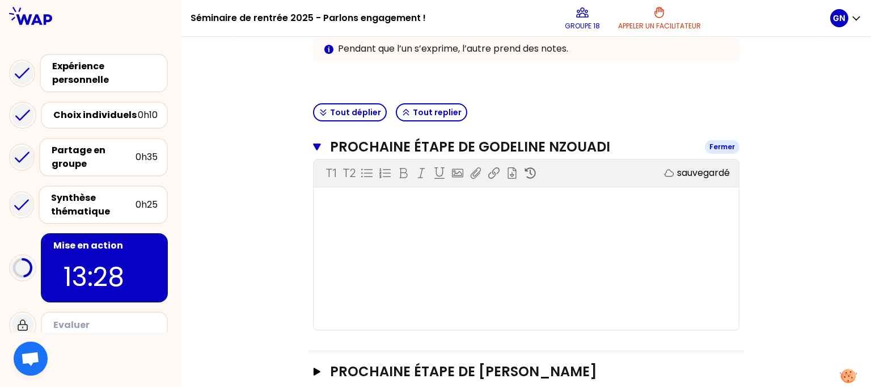
click at [316, 142] on icon "button" at bounding box center [317, 146] width 8 height 9
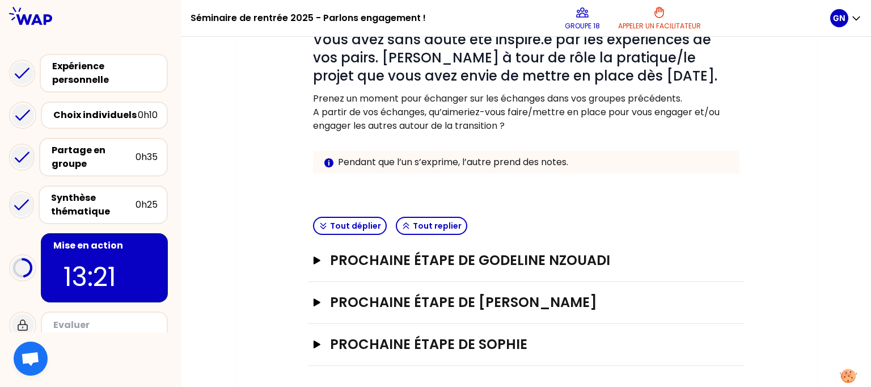
click at [822, 128] on div "Mon numéro de groupe : 18 Objectifs # Vous avez sans doute été inspiré.e par le…" at bounding box center [525, 163] width 689 height 449
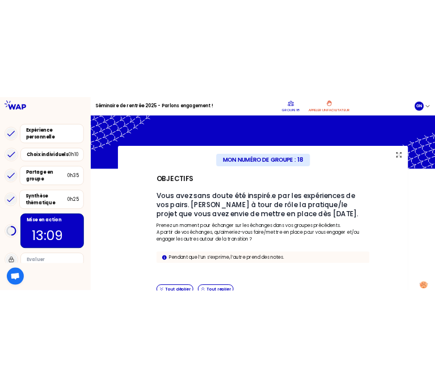
scroll to position [0, 0]
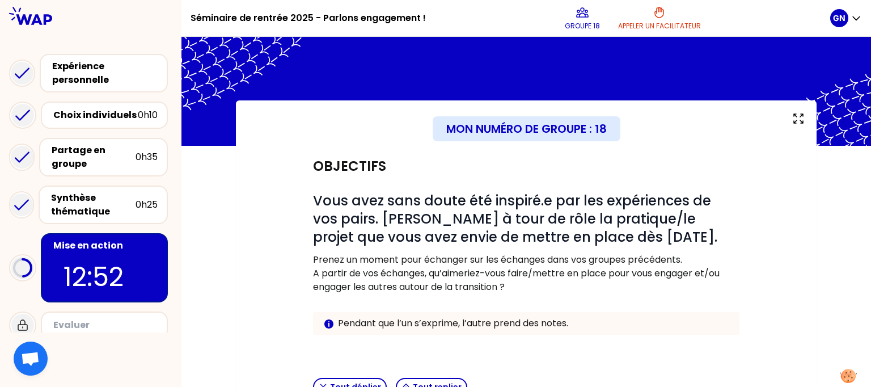
click at [264, 304] on div "Objectifs # Vous avez sans doute été inspiré.e par les expériences de vos pairs…" at bounding box center [525, 336] width 535 height 381
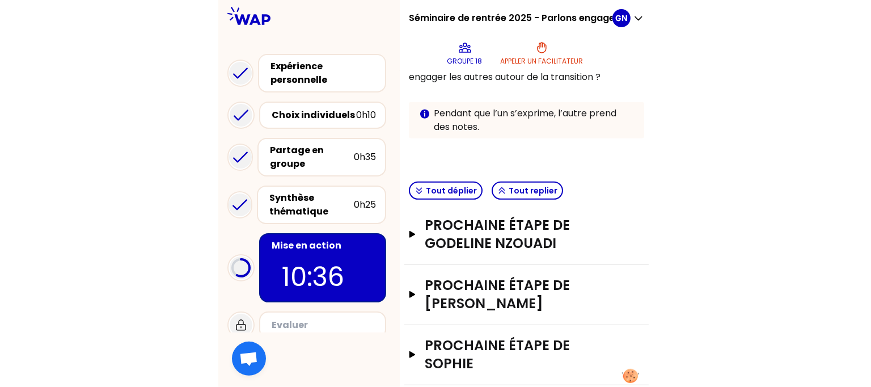
scroll to position [254, 0]
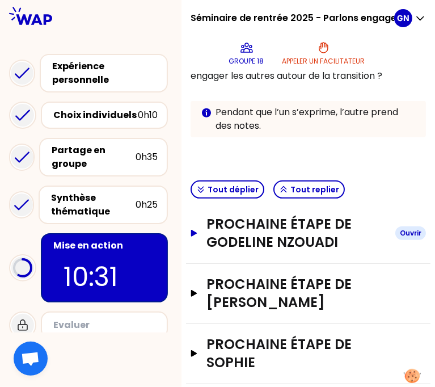
click at [399, 230] on div "Ouvrir" at bounding box center [410, 233] width 31 height 14
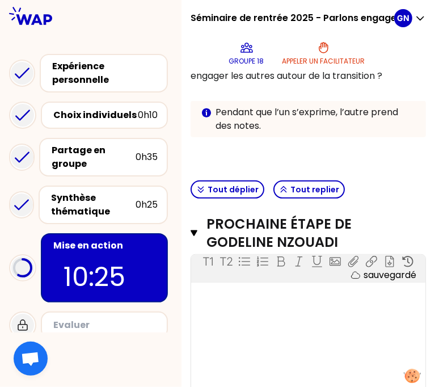
click at [287, 307] on div "T1 T2 Exporter sauvegardé ﻿" at bounding box center [308, 340] width 234 height 170
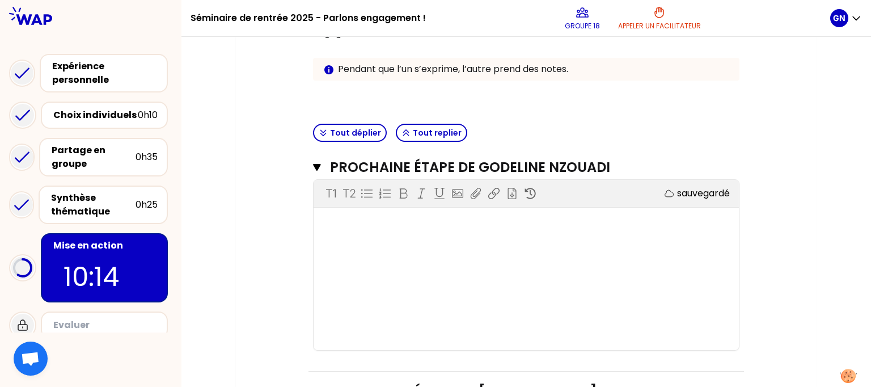
click at [549, 241] on div "T1 T2 Exporter sauvegardé ﻿" at bounding box center [525, 265] width 425 height 170
click at [433, 227] on div "﻿" at bounding box center [526, 224] width 402 height 14
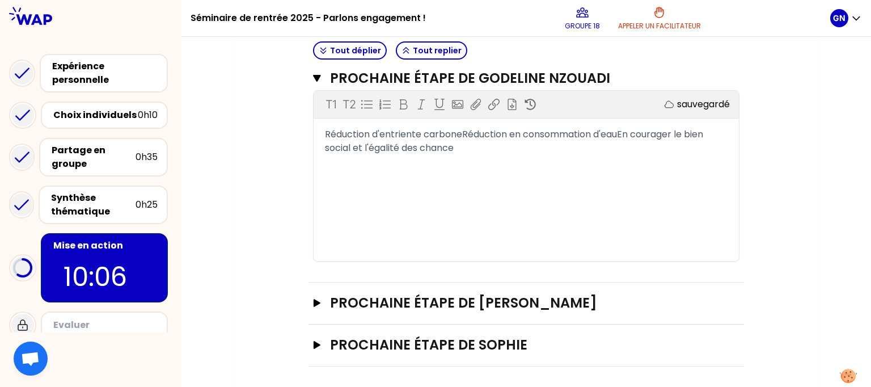
scroll to position [344, 0]
click at [463, 134] on span "Réduction d'entriente carboneRéduction en consommation d'eauEn courager le bien…" at bounding box center [515, 140] width 380 height 27
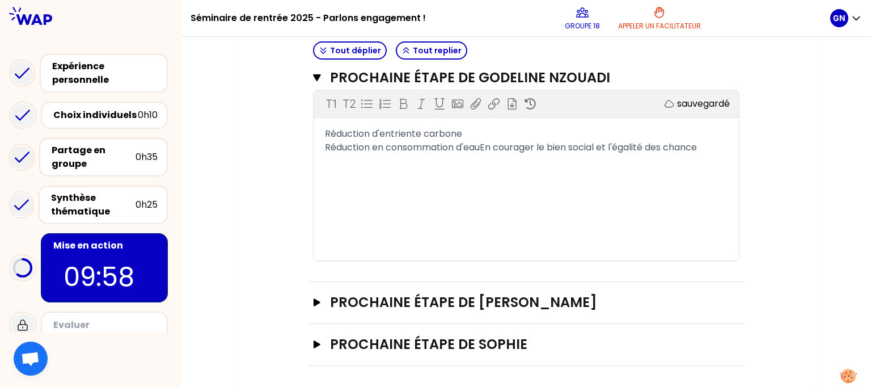
click at [485, 146] on span "Réduction en consommation d'eauEn courager le bien social et l'égalité des chan…" at bounding box center [511, 147] width 372 height 13
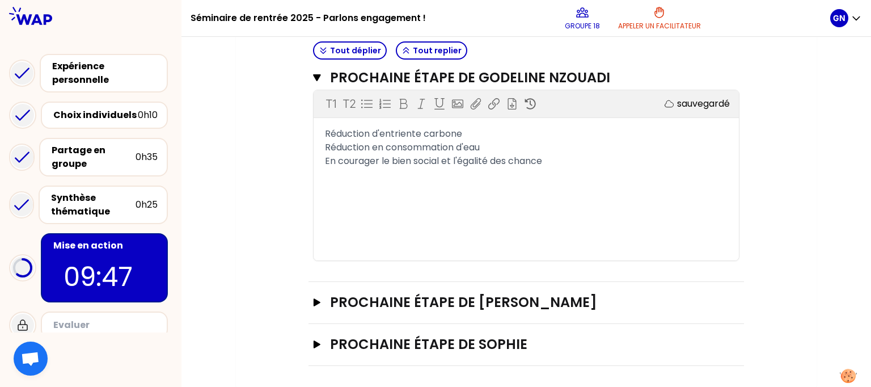
click at [414, 162] on span "En courager le bien social et l'égalité des chance" at bounding box center [433, 160] width 217 height 13
click at [420, 161] on span "En courager le bien etre social et l'égalité des chance" at bounding box center [444, 160] width 239 height 13
click at [571, 163] on div "En courager le bien être social et l'égalité des chance" at bounding box center [526, 161] width 402 height 14
click at [279, 155] on div "Objectifs # Vous avez sans doute été inspiré.e par les expériences de vos pairs…" at bounding box center [525, 83] width 535 height 563
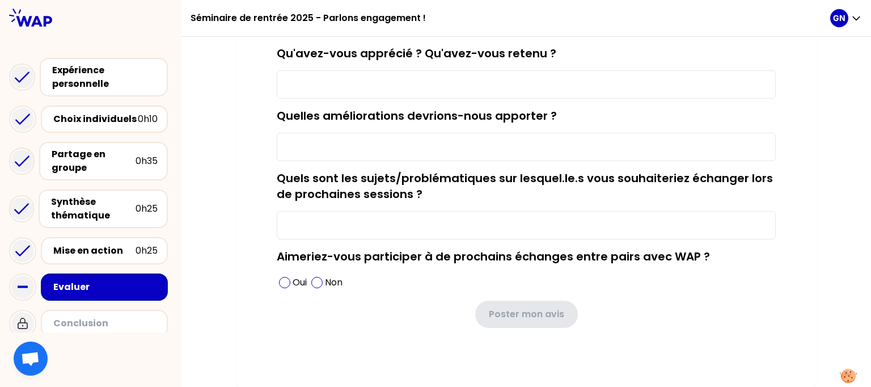
scroll to position [154, 0]
click at [244, 210] on div "La session était-elle intéressante ? Qu'avez-vous apprécié ? Qu'avez-vous reten…" at bounding box center [526, 166] width 580 height 441
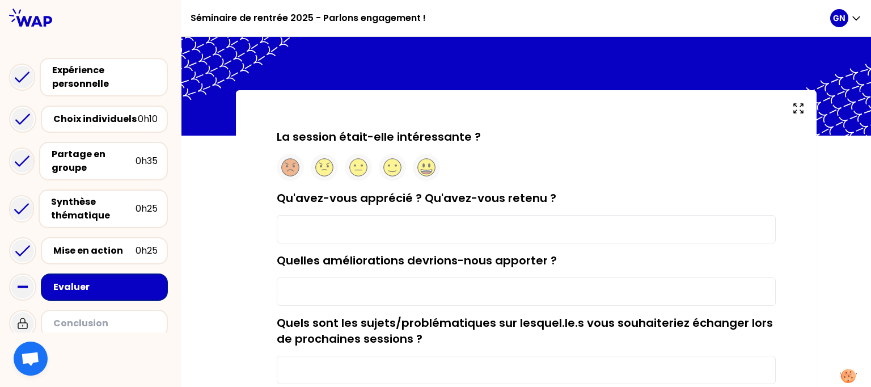
scroll to position [0, 0]
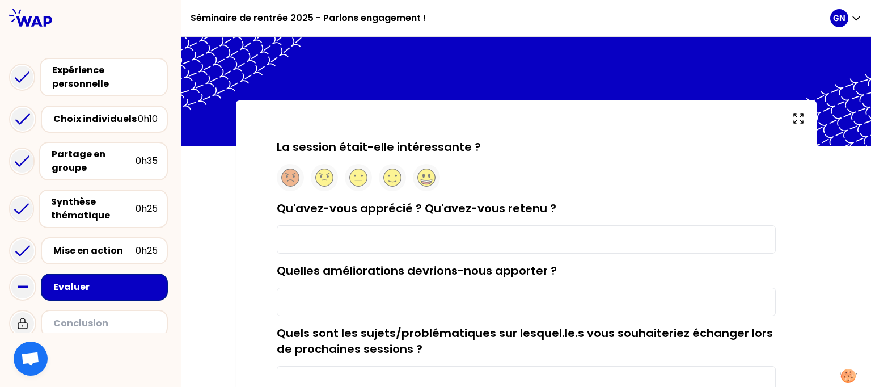
click at [320, 240] on input "Qu'avez-vous apprécié ? Qu'avez-vous retenu ?" at bounding box center [526, 239] width 499 height 28
type input "Les échanges ont été très fluides"
click at [313, 292] on input "Quelles améliorations devrions-nous apporter ?" at bounding box center [526, 301] width 499 height 28
click at [313, 302] on input "Quelles améliorations devrions-nous apporter ?" at bounding box center [526, 301] width 499 height 28
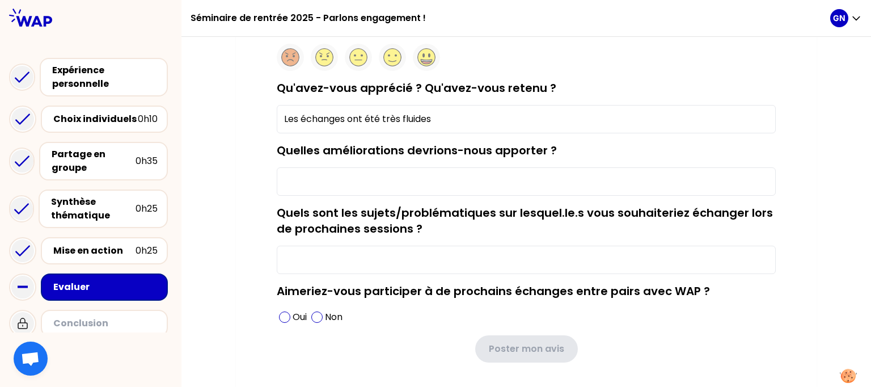
scroll to position [121, 0]
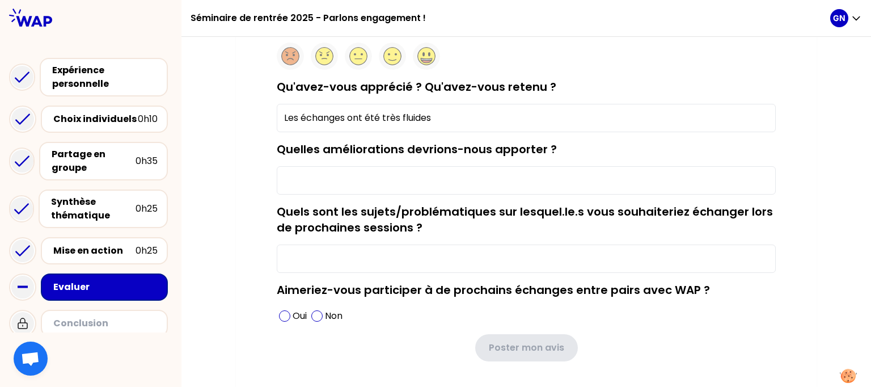
click at [401, 255] on input "Quels sont les sujets/problématiques sur lesquel.le.s vous souhaiteriez échange…" at bounding box center [526, 258] width 499 height 28
type input "les enjeux climatiques"
click at [286, 315] on span at bounding box center [284, 315] width 11 height 11
click at [367, 181] on input "Quelles améliorations devrions-nous apporter ?" at bounding box center [526, 180] width 499 height 28
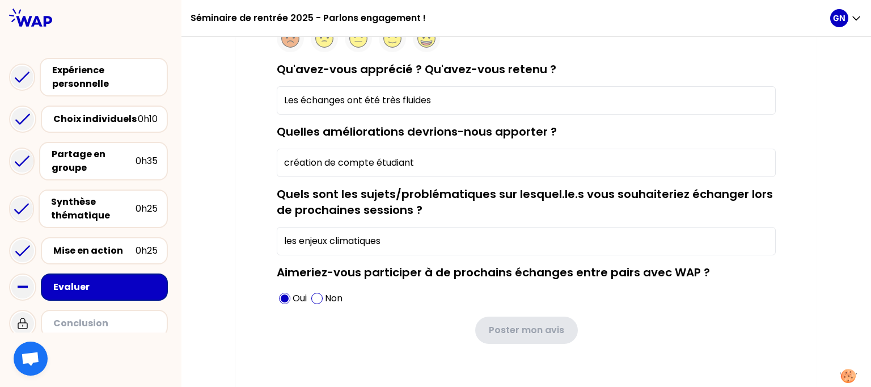
scroll to position [154, 0]
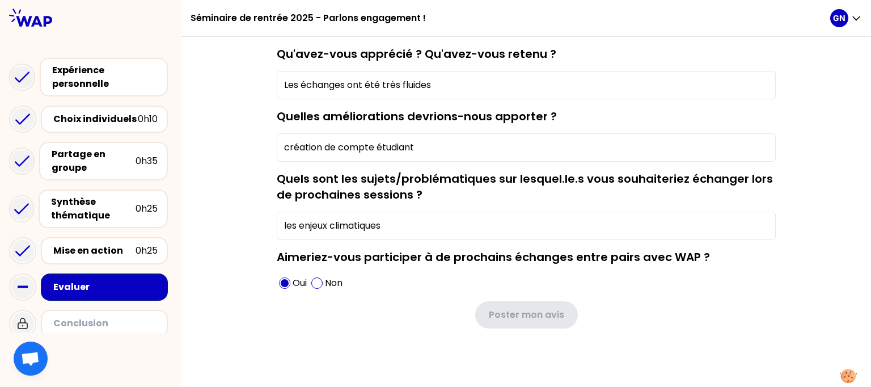
type input "création de compte étudiant"
click at [53, 286] on div "Evaluer" at bounding box center [105, 287] width 104 height 14
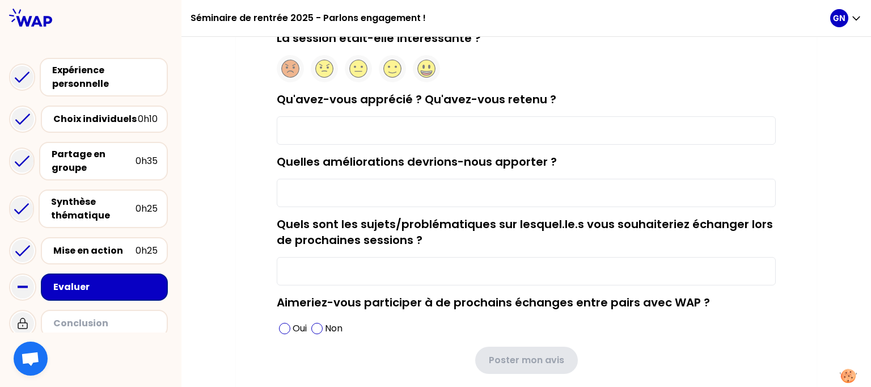
scroll to position [86, 0]
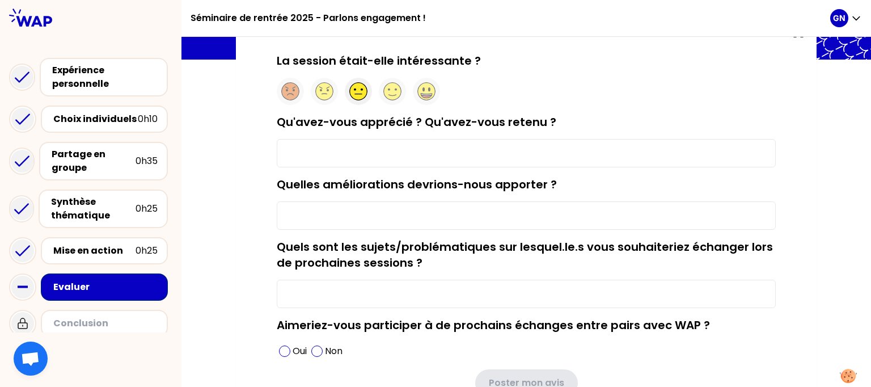
click at [358, 92] on icon at bounding box center [359, 92] width 18 height 18
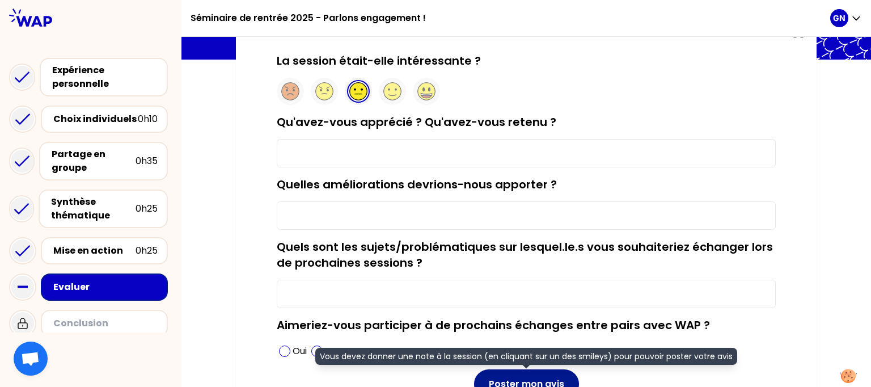
click at [515, 380] on button "Poster mon avis" at bounding box center [526, 383] width 105 height 29
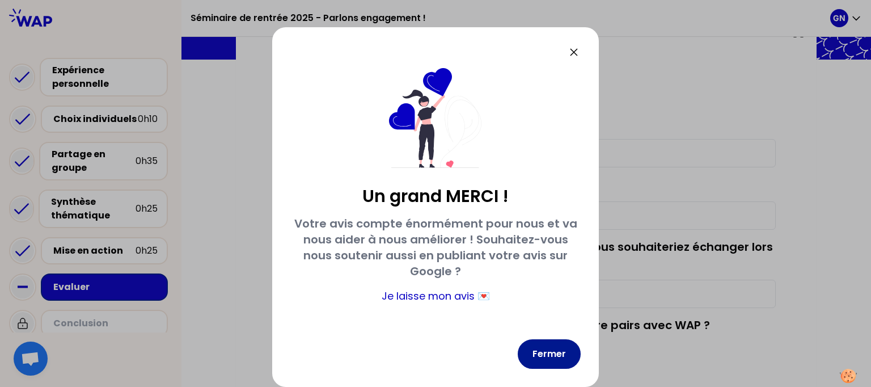
click at [544, 355] on button "Fermer" at bounding box center [549, 353] width 63 height 29
